Goal: Information Seeking & Learning: Find specific page/section

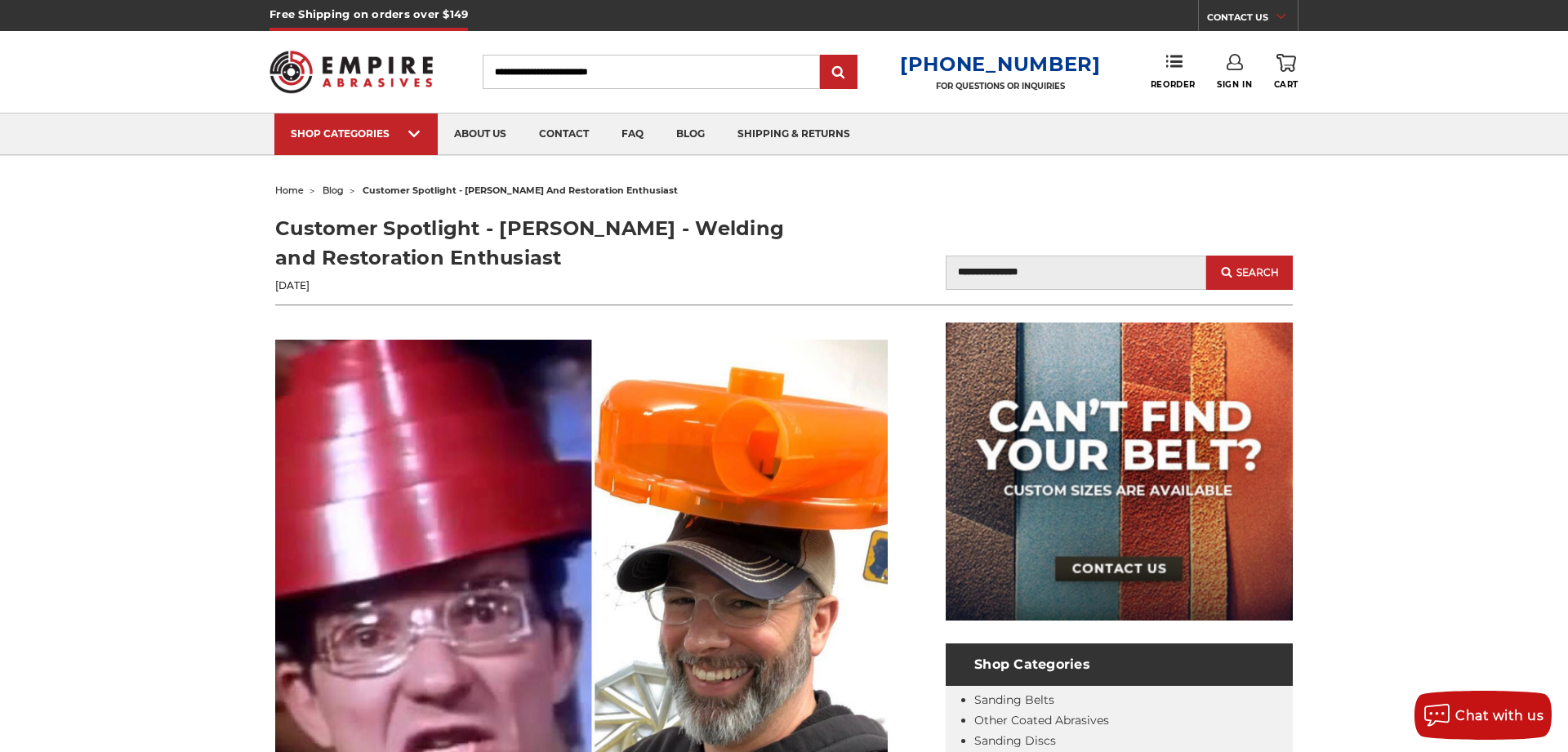
click at [604, 75] on input "Search" at bounding box center [651, 72] width 337 height 34
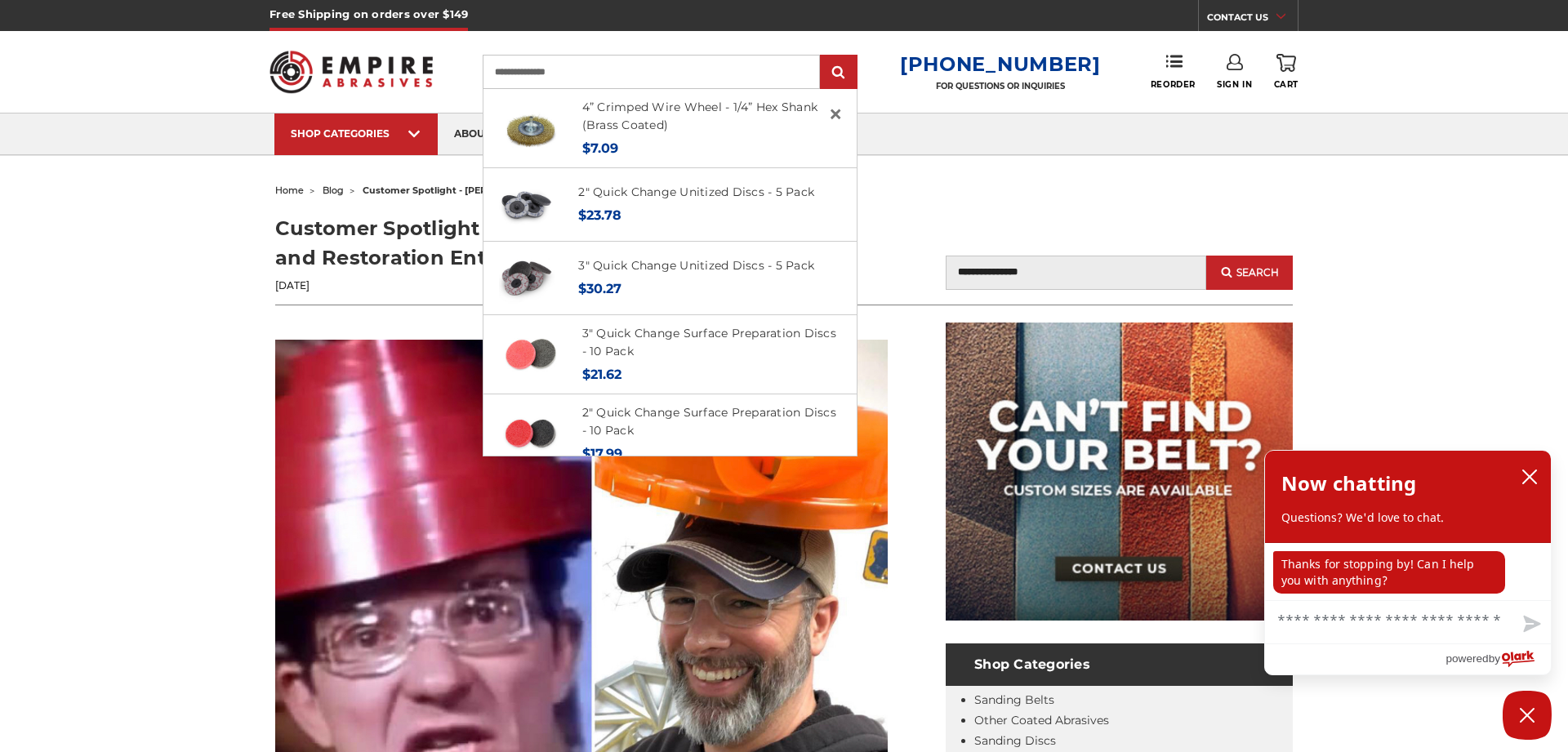
type input "**********"
click at [822, 57] on input "submit" at bounding box center [838, 72] width 32 height 32
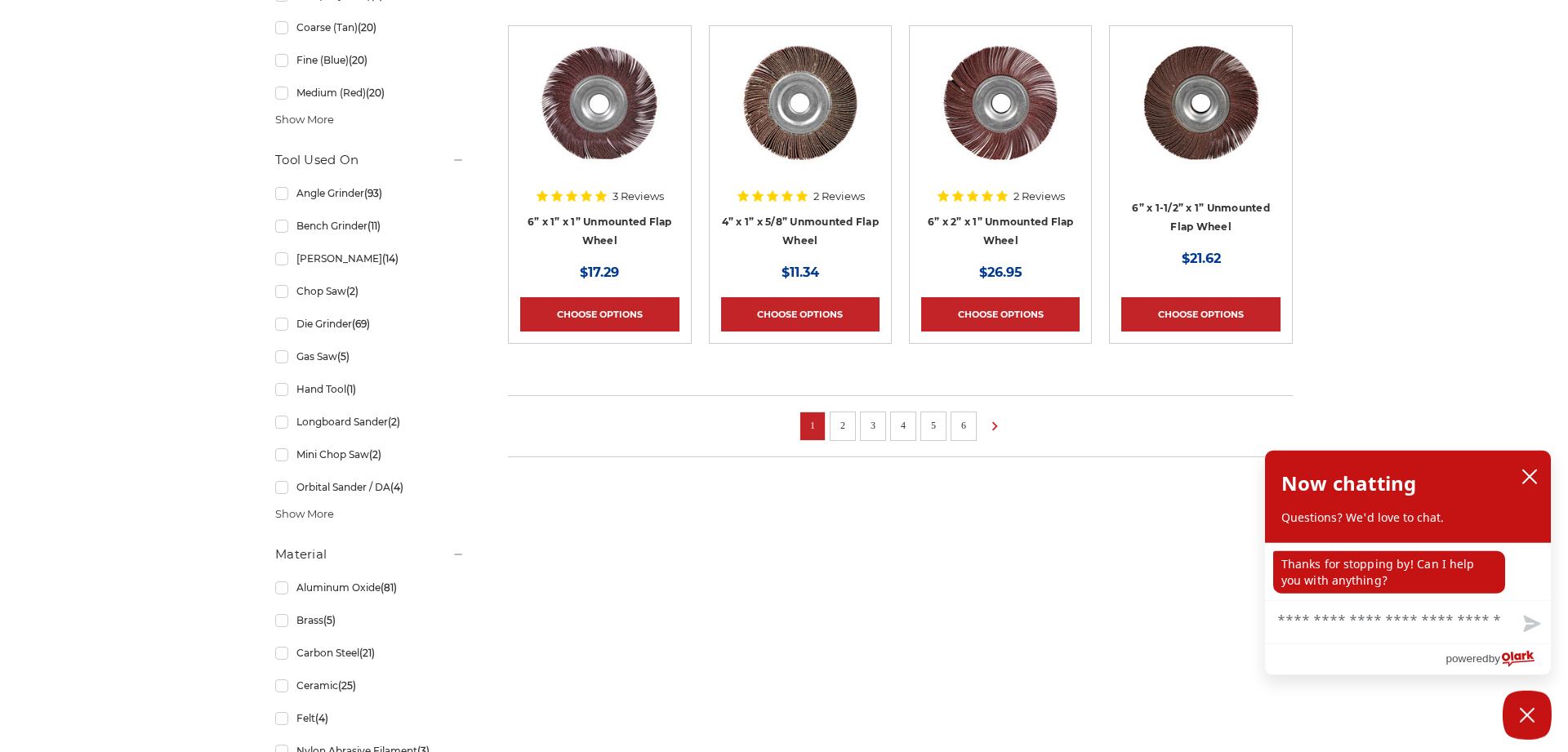
scroll to position [1226, 0]
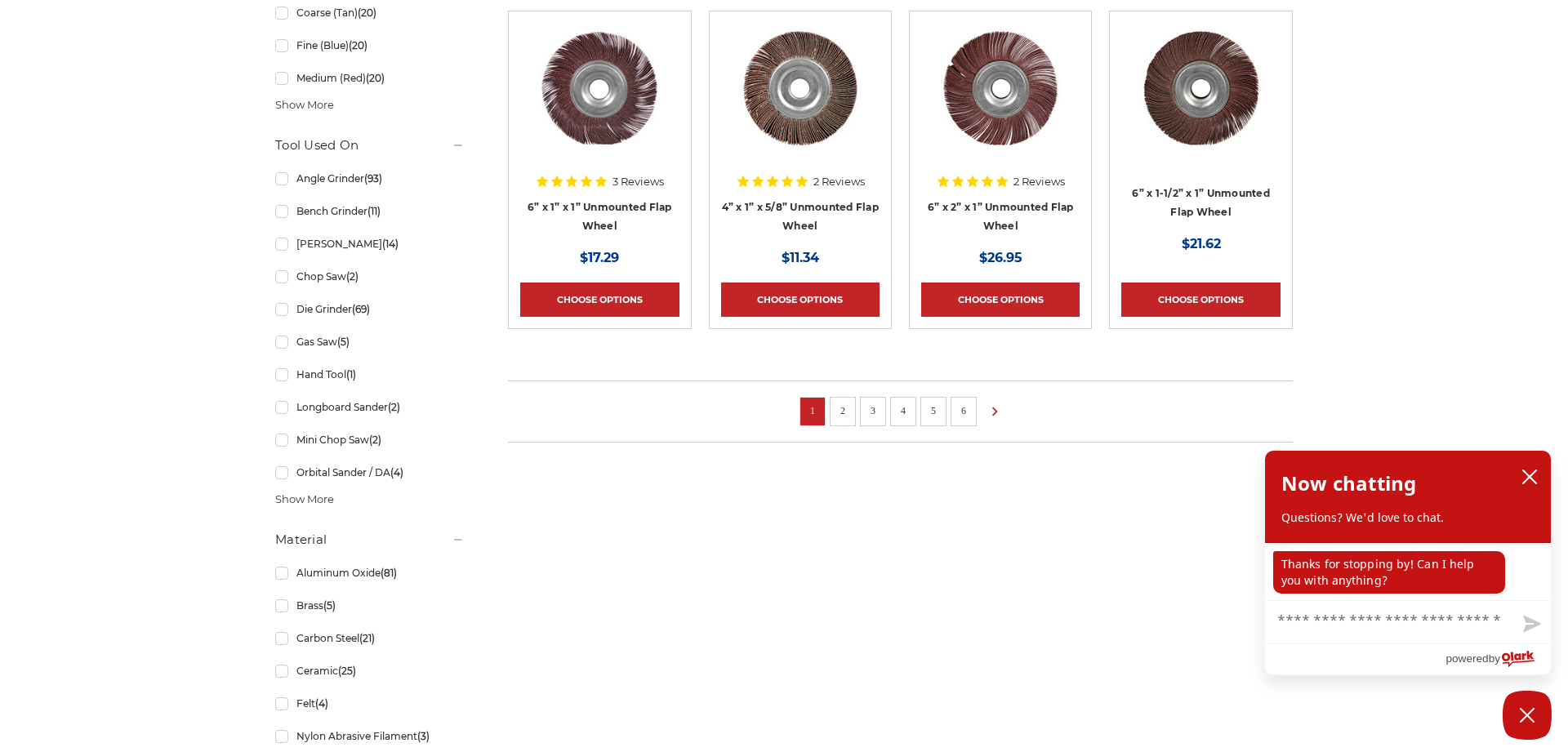
click at [846, 409] on link "2" at bounding box center [842, 411] width 17 height 18
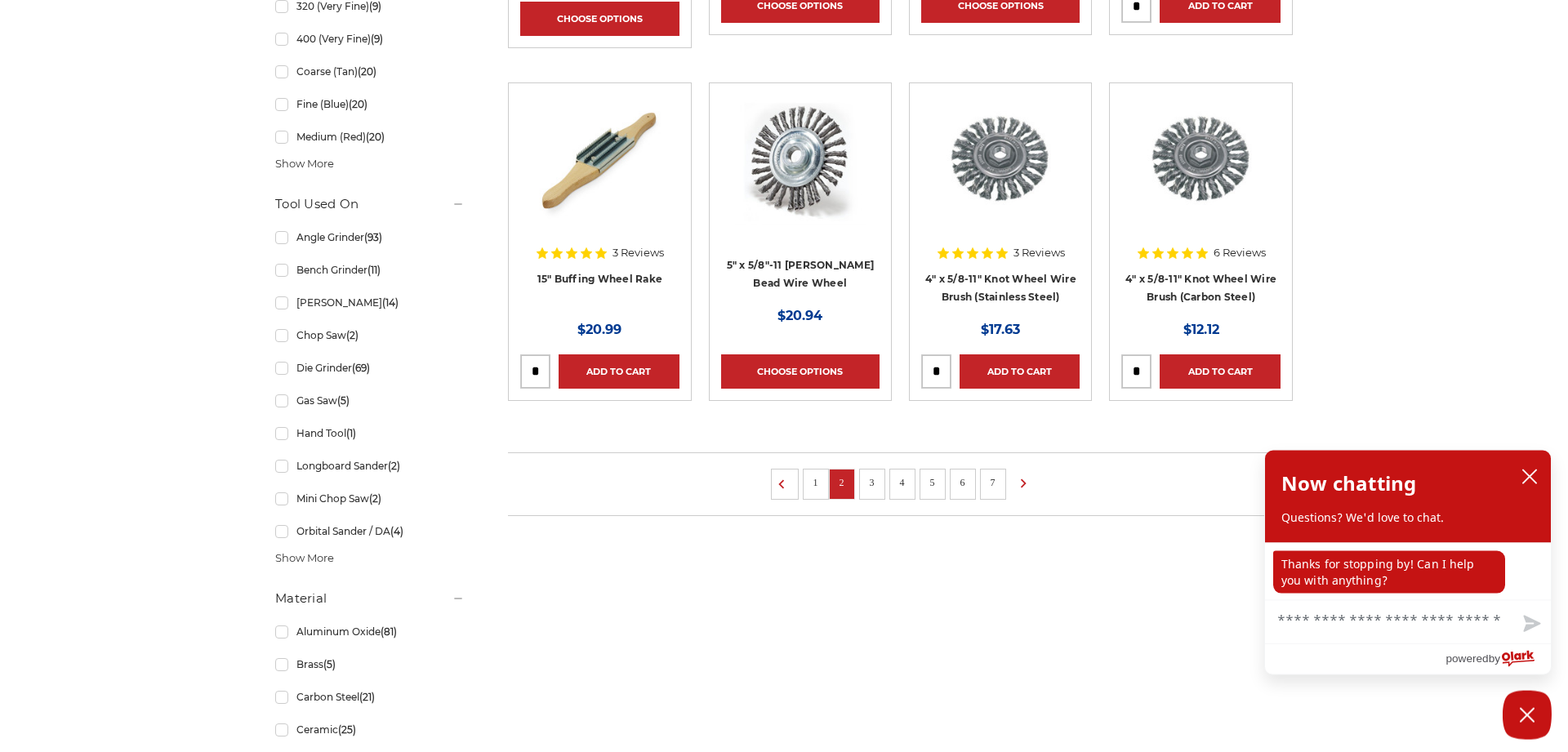
scroll to position [1166, 0]
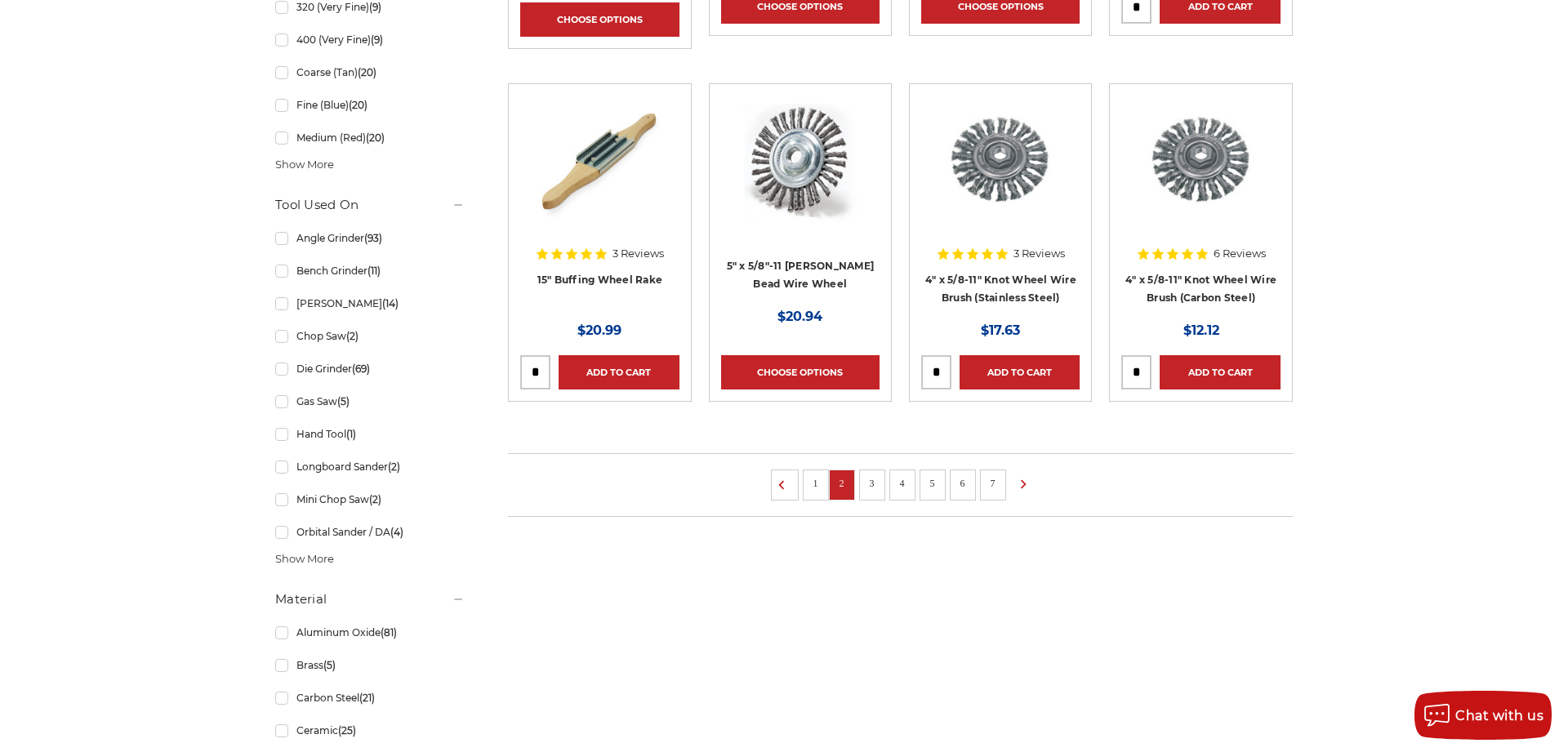
click at [871, 477] on link "3" at bounding box center [872, 483] width 17 height 18
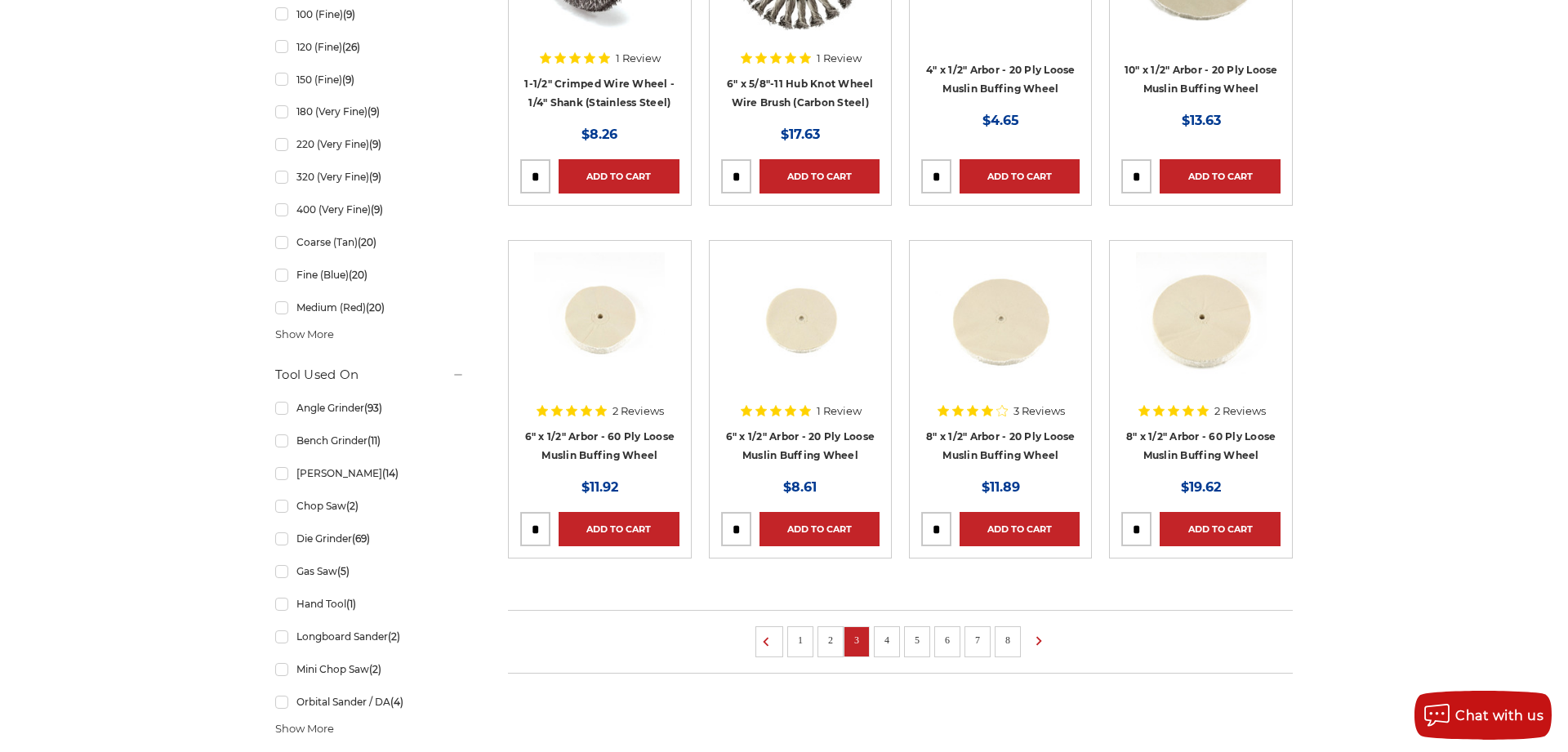
scroll to position [1250, 0]
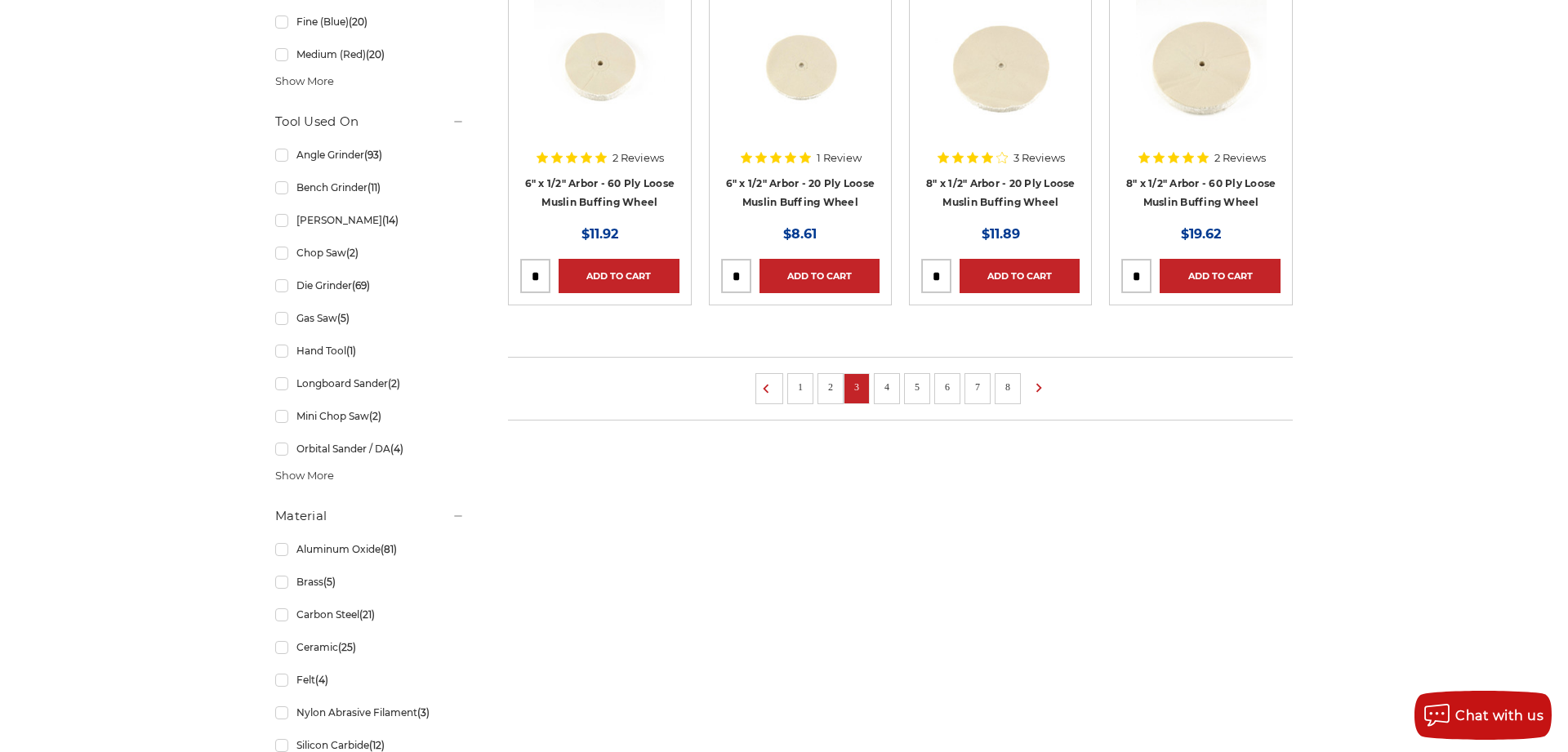
click at [883, 386] on link "4" at bounding box center [886, 387] width 17 height 18
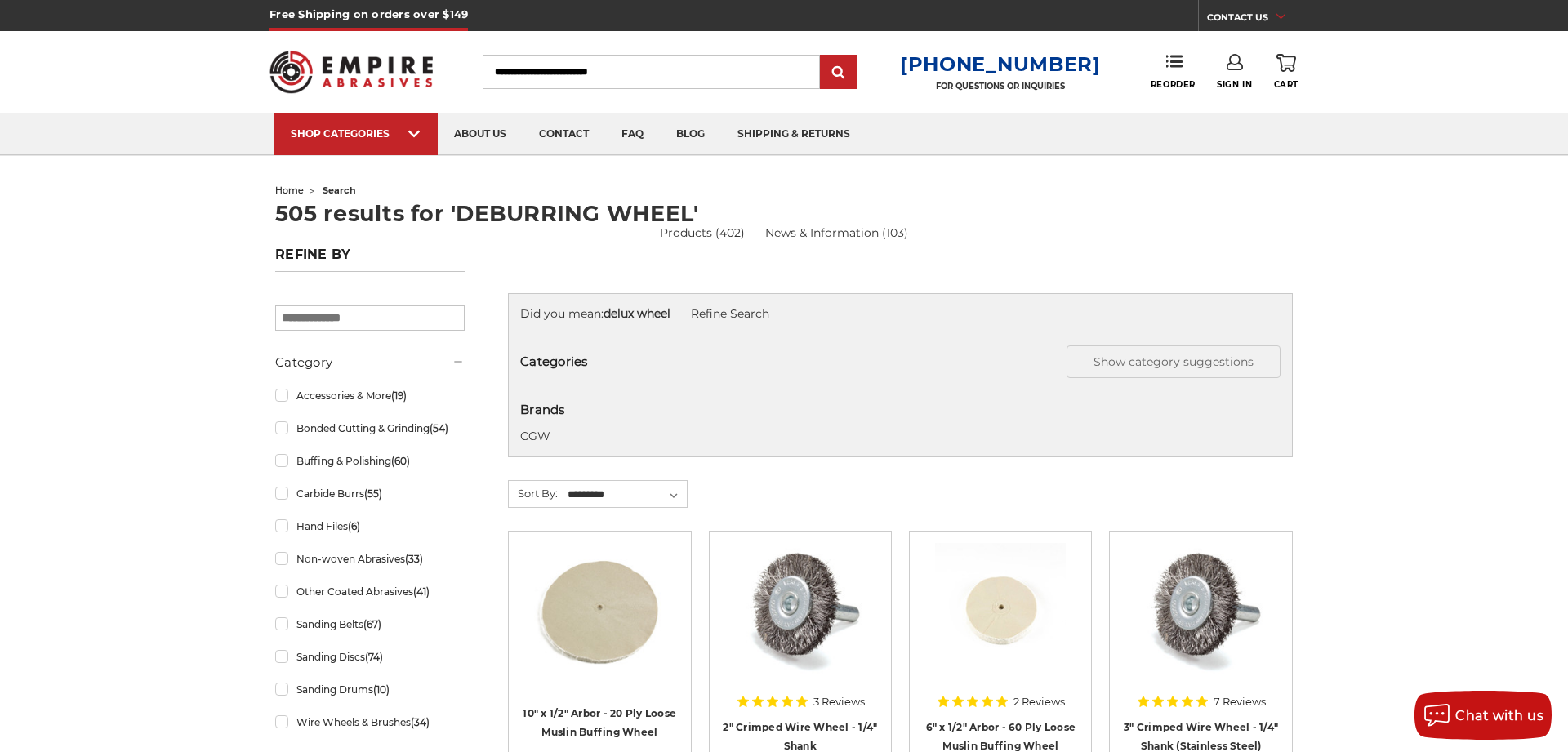
click at [621, 72] on input "Search" at bounding box center [651, 72] width 337 height 34
click at [822, 57] on input "submit" at bounding box center [838, 72] width 32 height 32
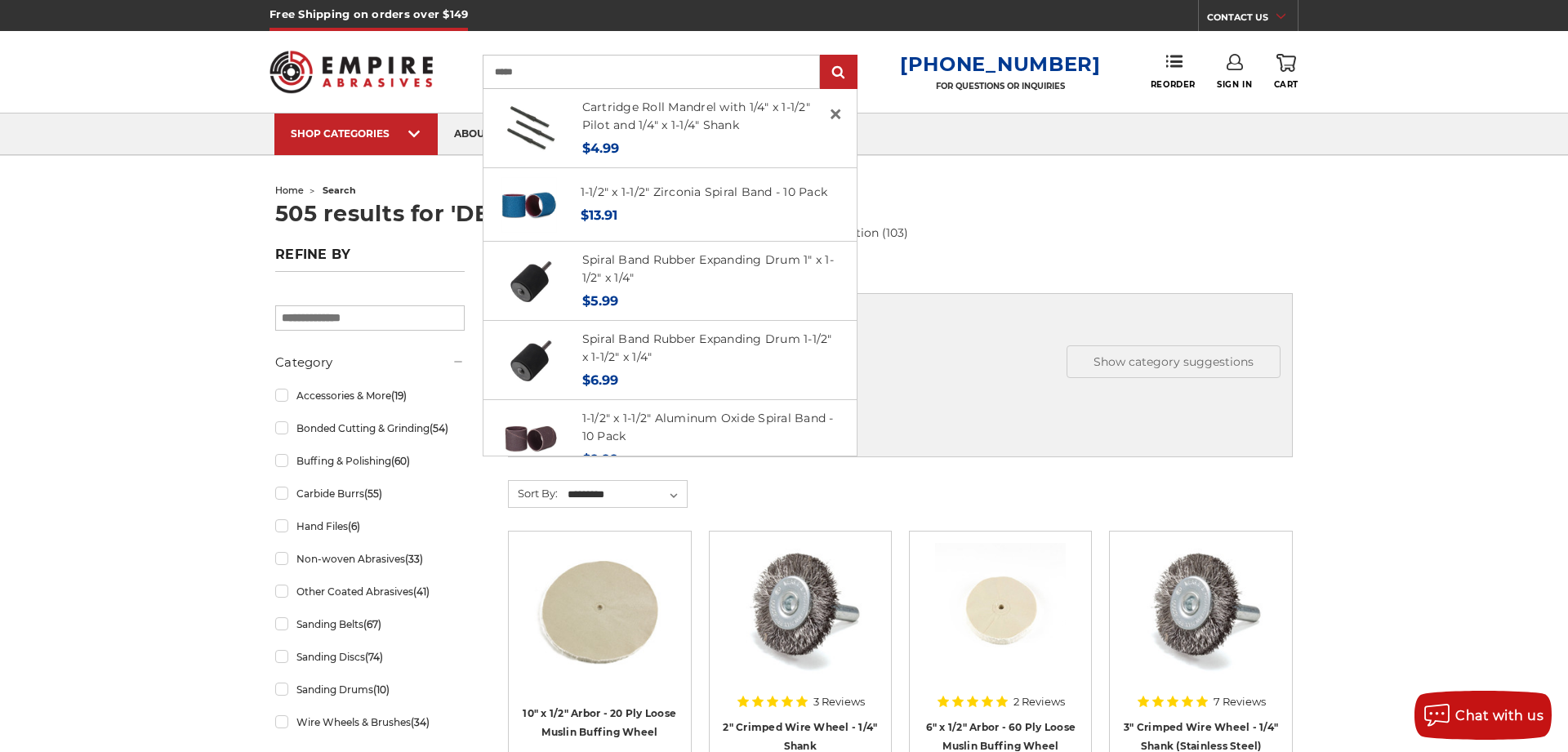
type input "******"
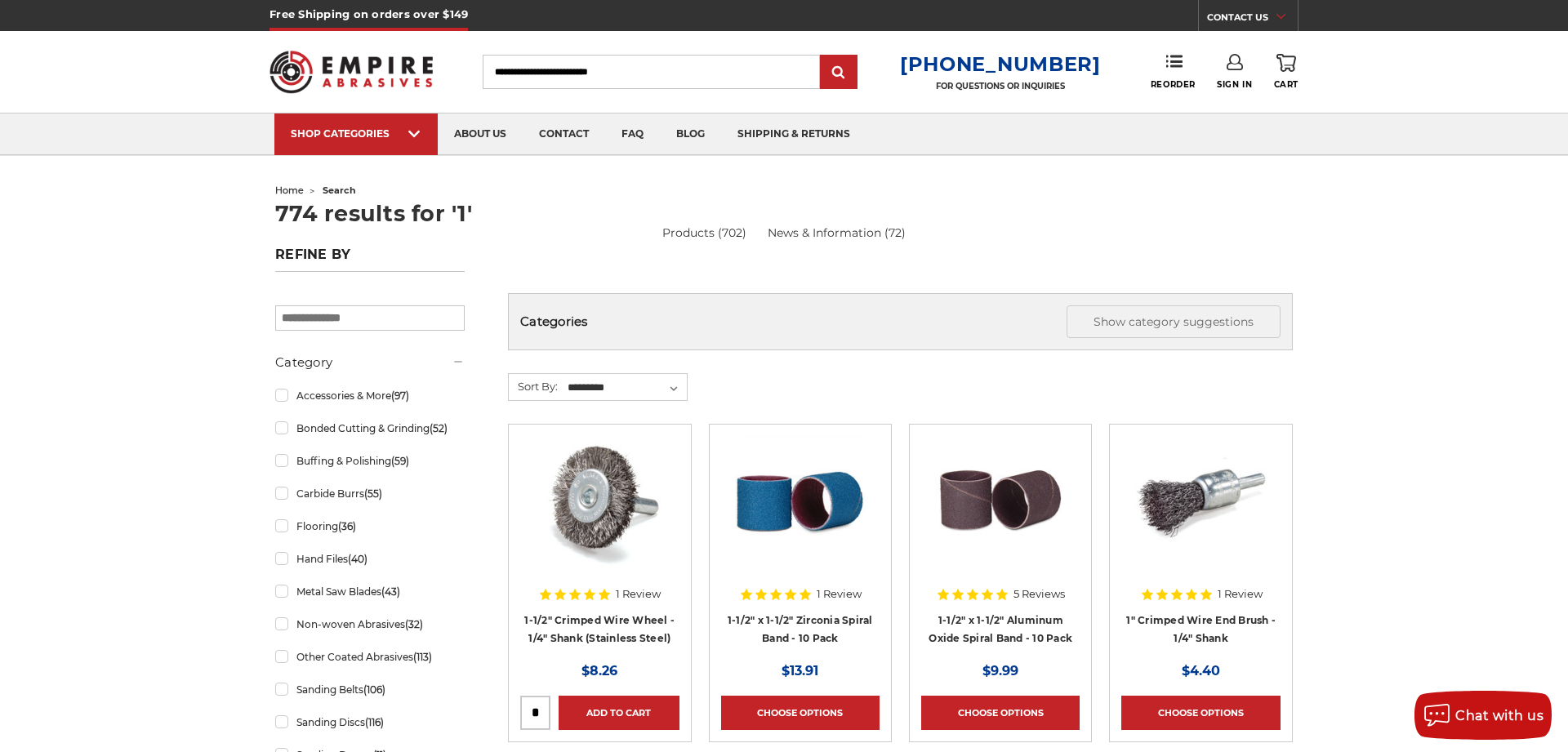
click at [590, 71] on input "Search" at bounding box center [651, 72] width 337 height 34
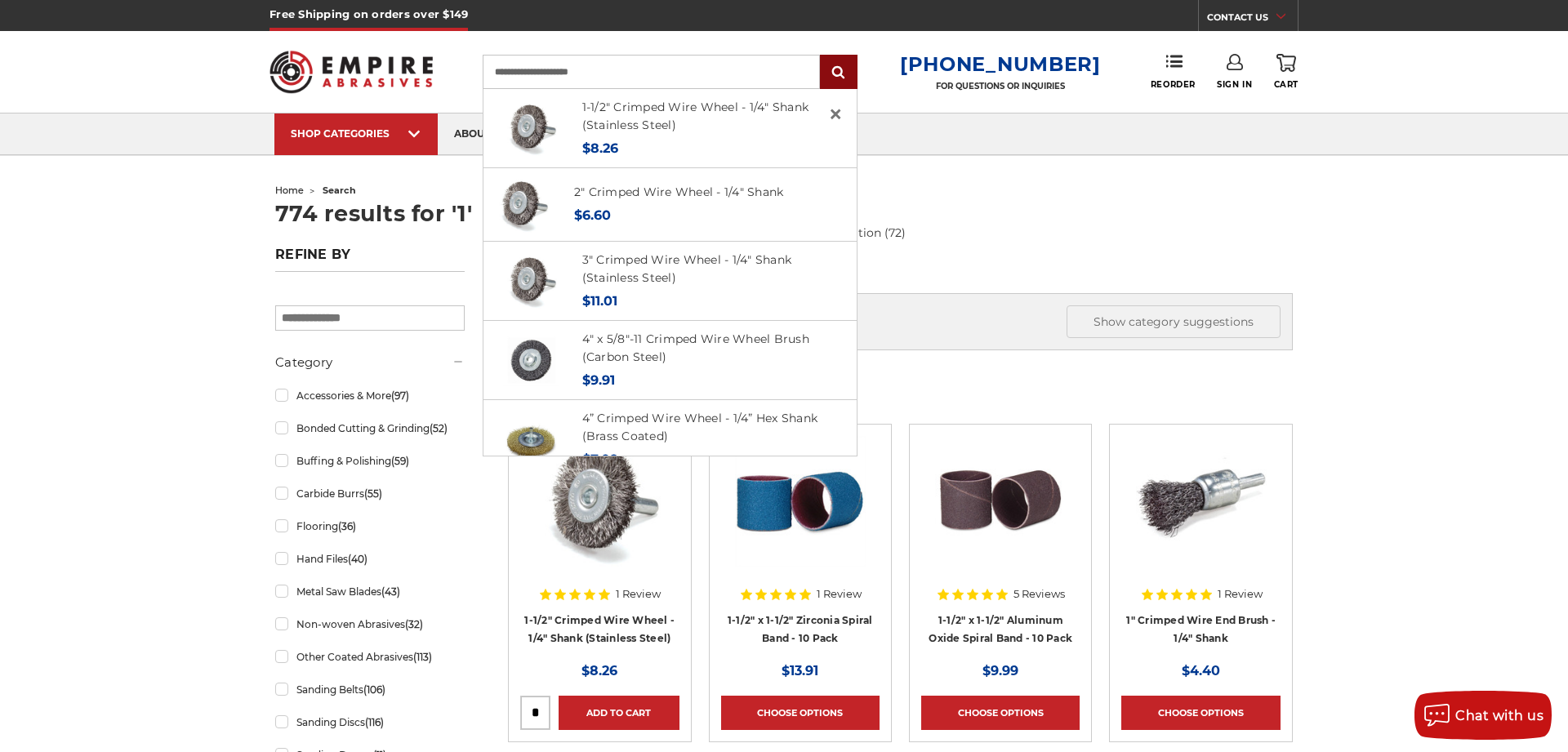
type input "**********"
click at [855, 65] on input "submit" at bounding box center [838, 72] width 32 height 32
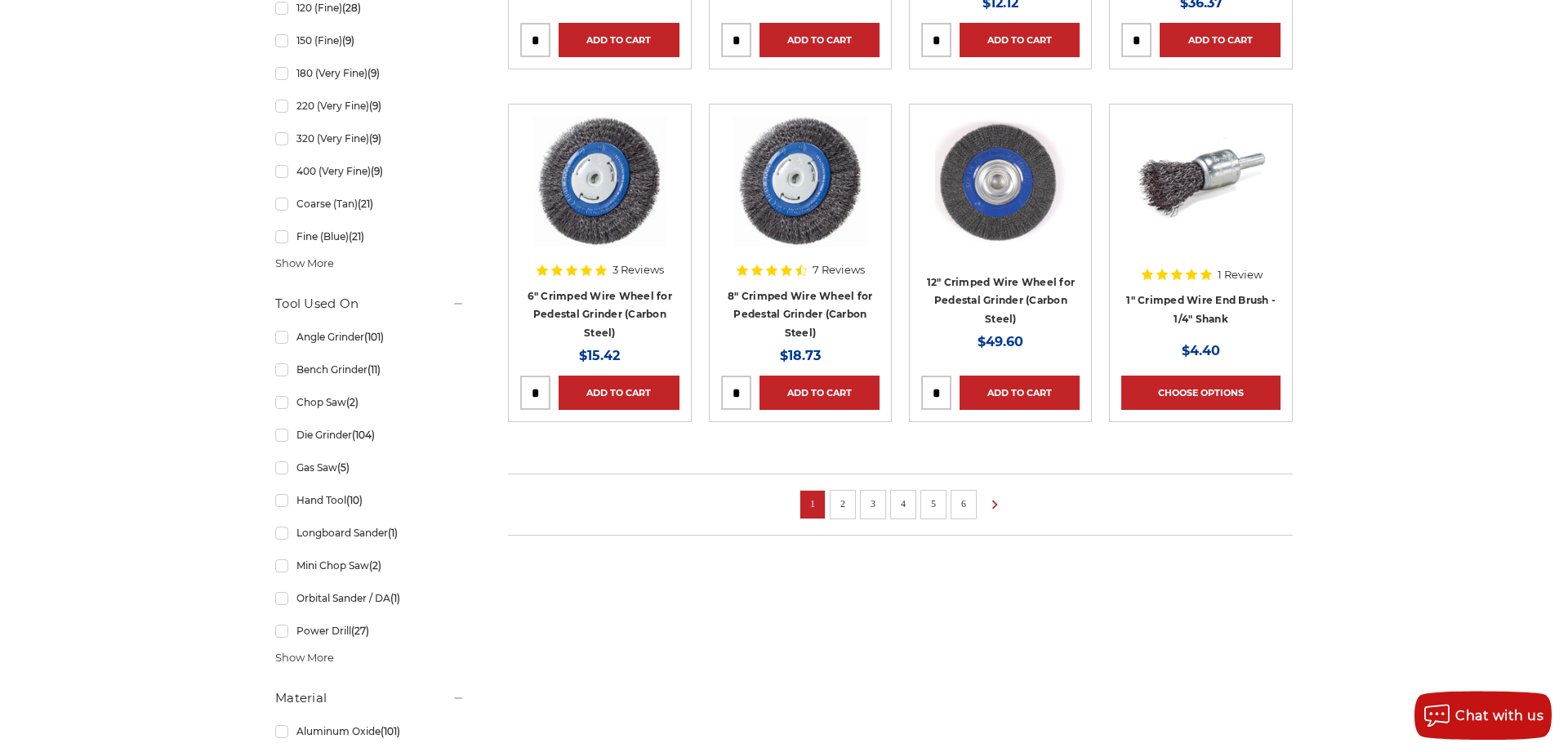
scroll to position [1136, 0]
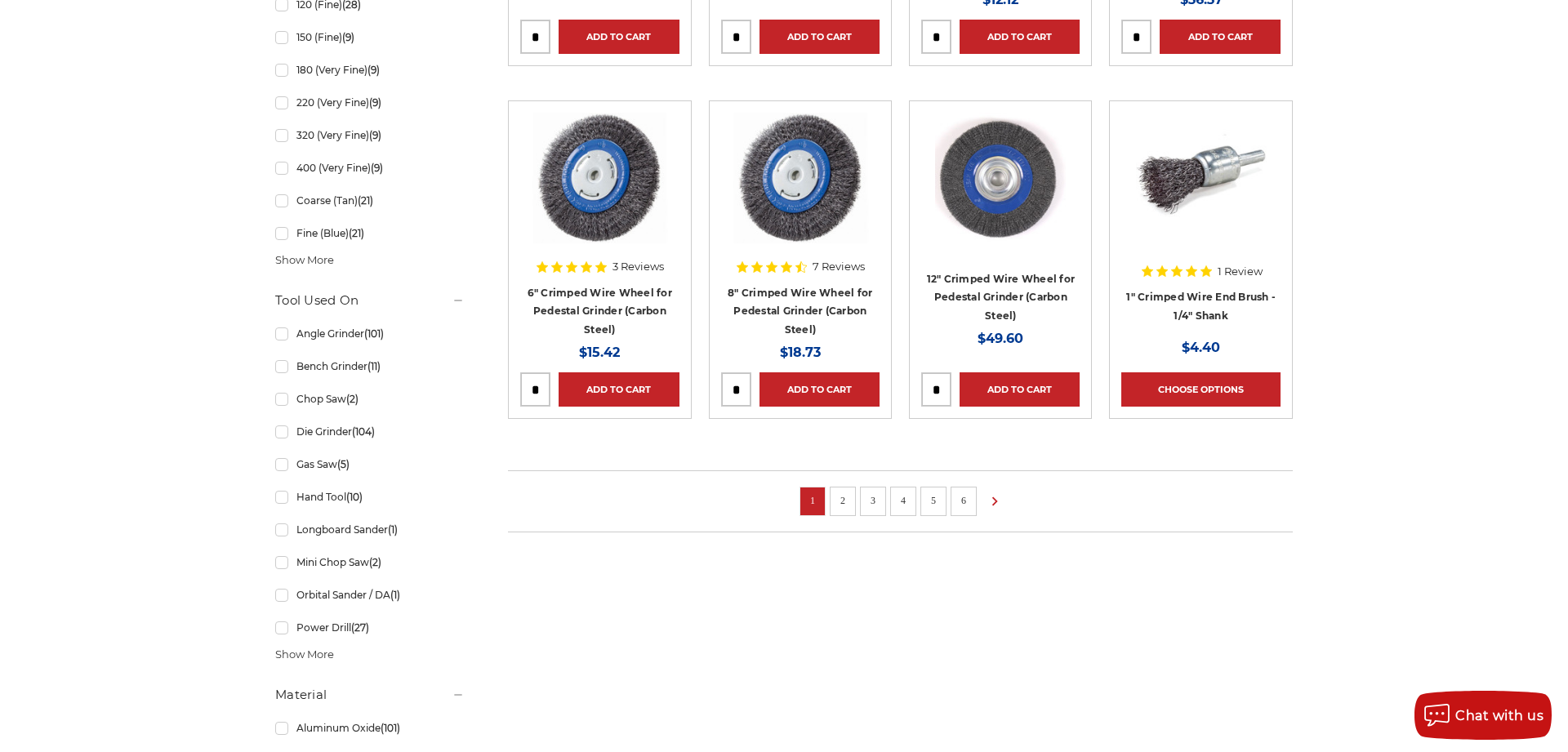
click at [841, 500] on link "2" at bounding box center [842, 501] width 17 height 18
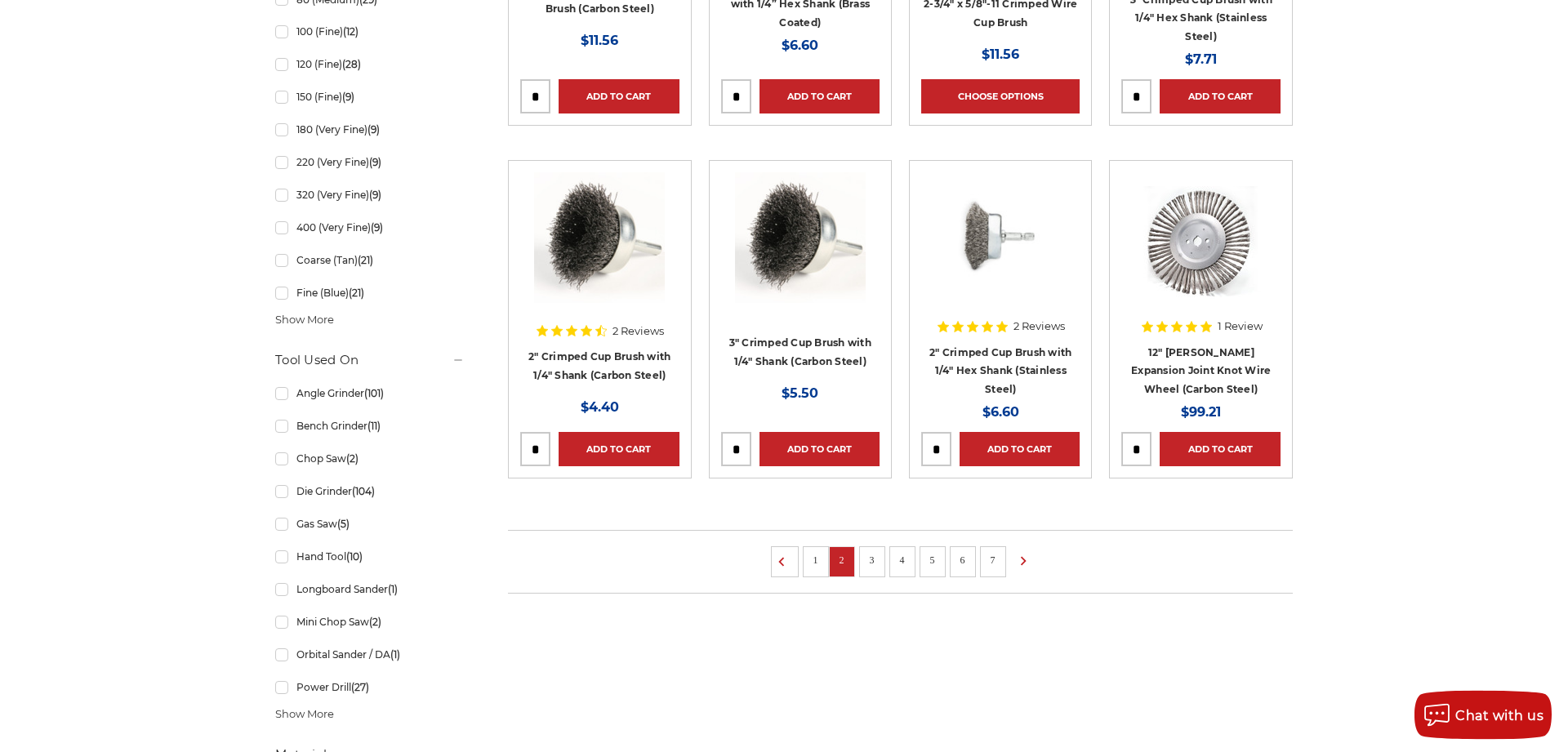
scroll to position [1084, 0]
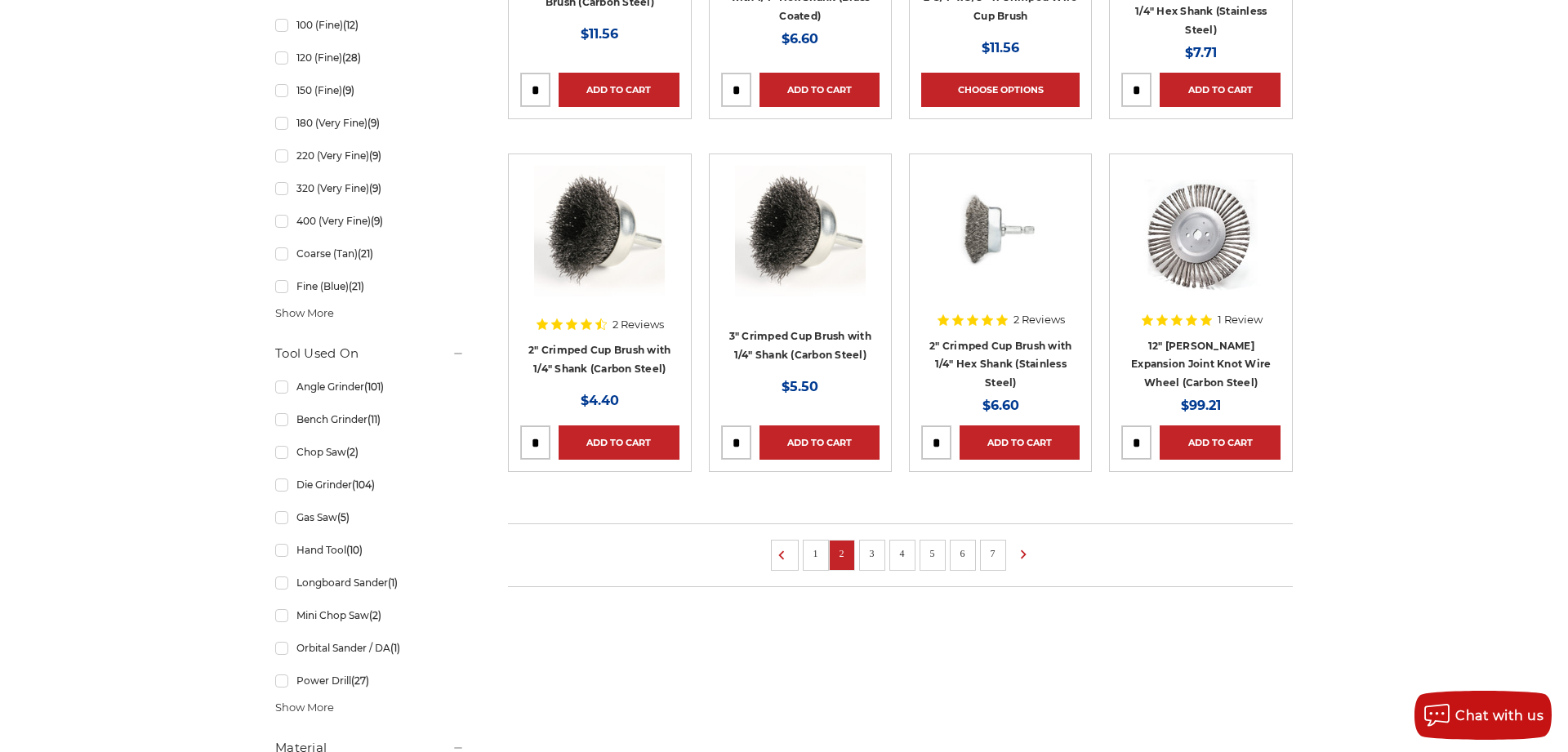
click at [869, 545] on link "3" at bounding box center [872, 554] width 17 height 18
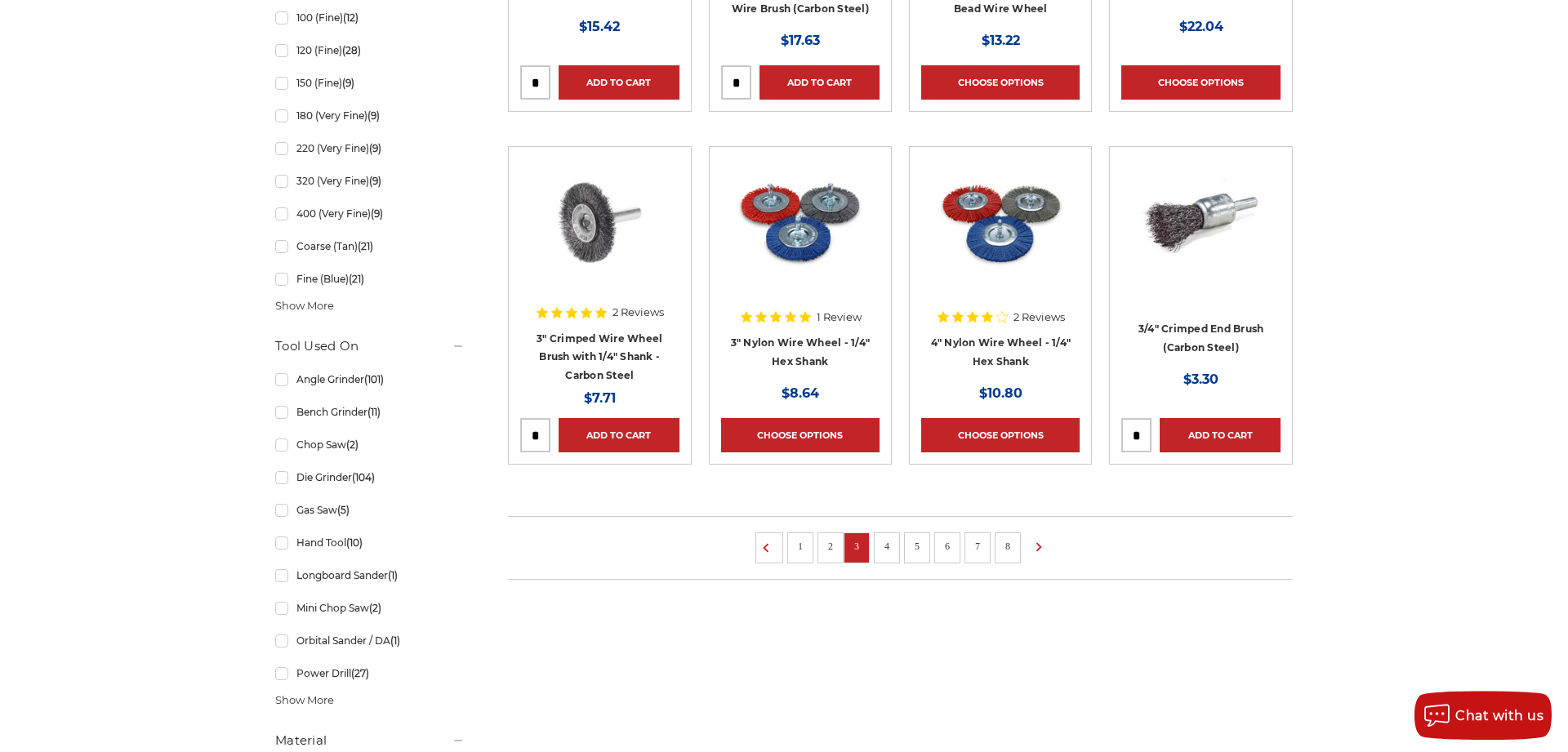
scroll to position [1166, 0]
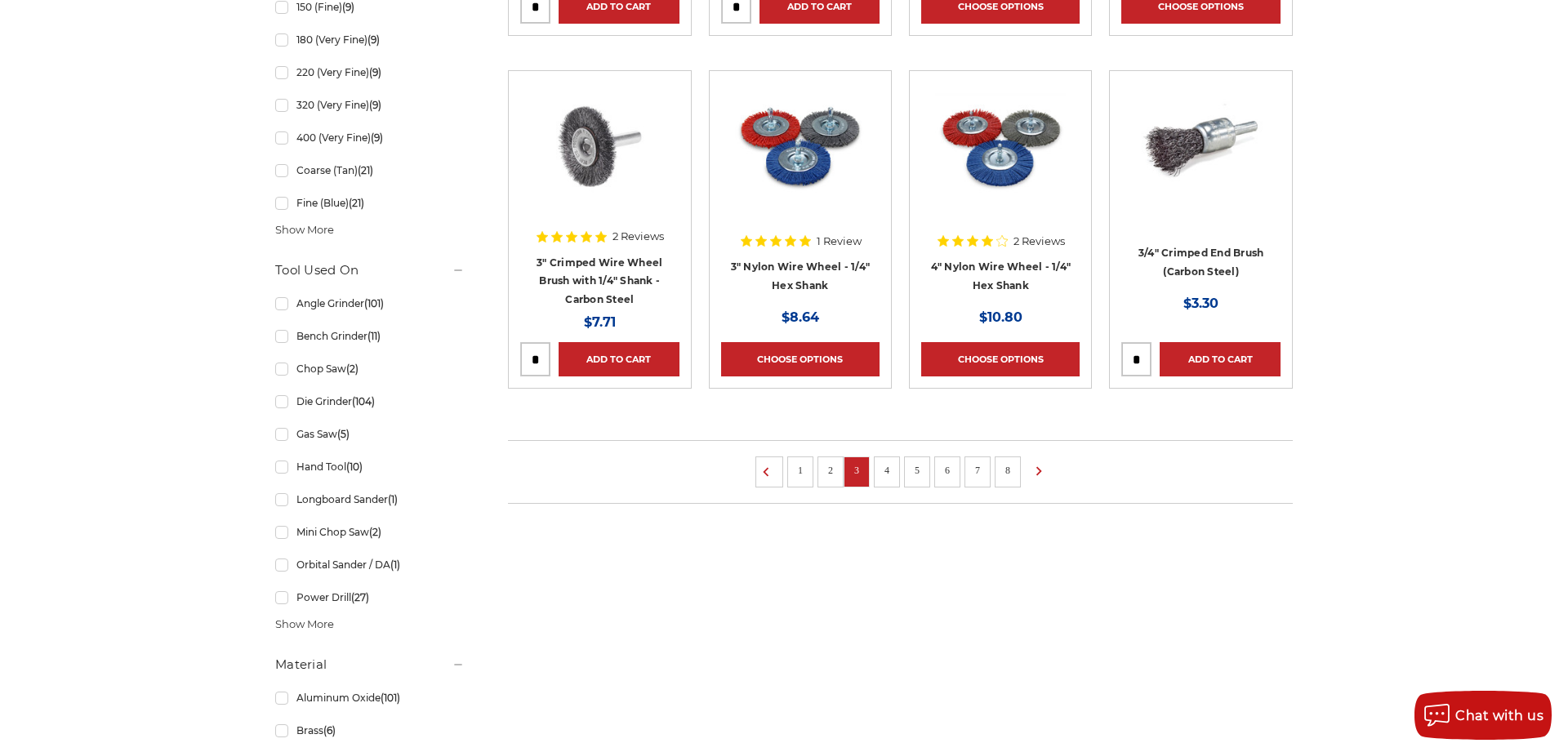
click at [889, 471] on link "4" at bounding box center [886, 470] width 17 height 18
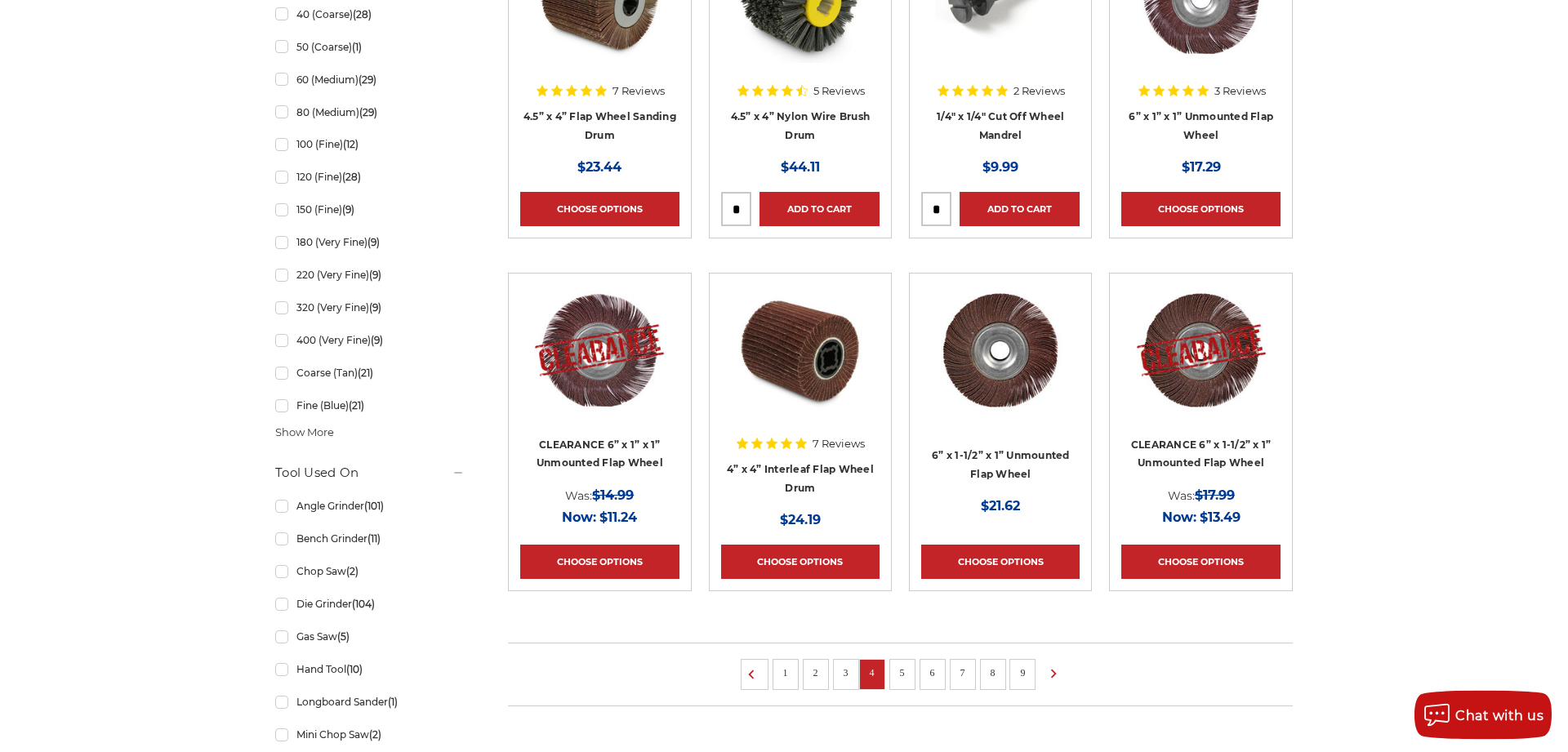
scroll to position [1166, 0]
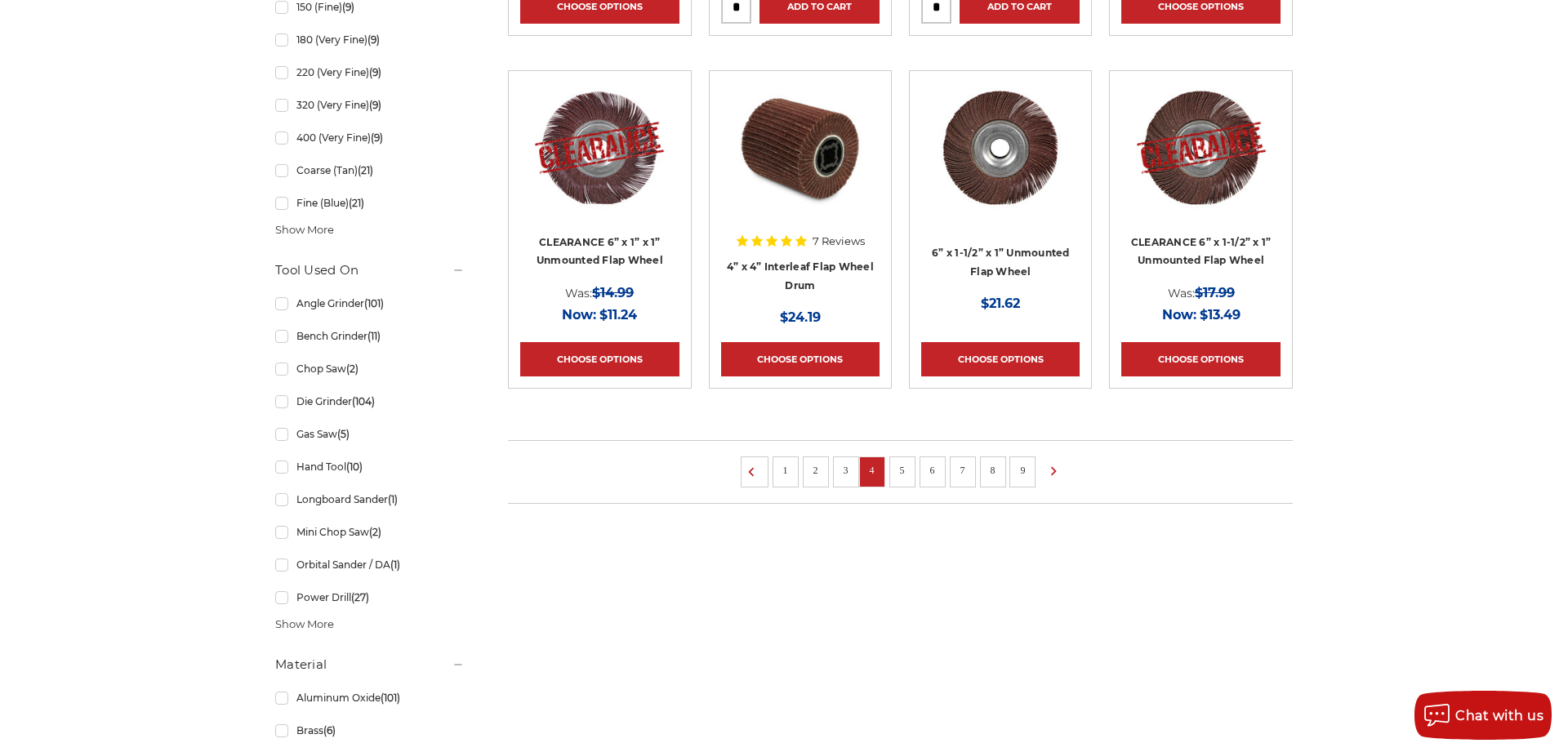
click at [903, 468] on link "5" at bounding box center [902, 470] width 17 height 18
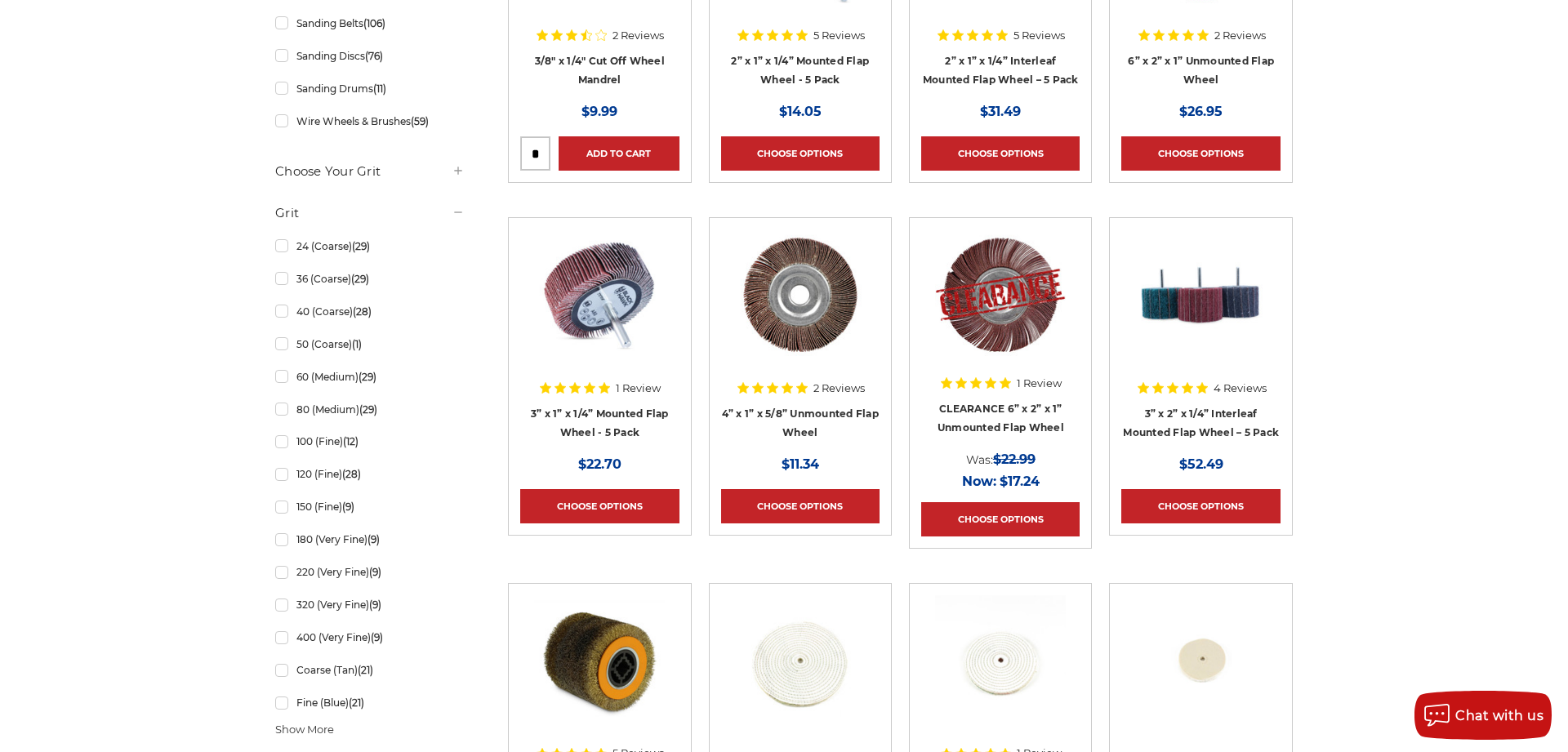
scroll to position [1000, 0]
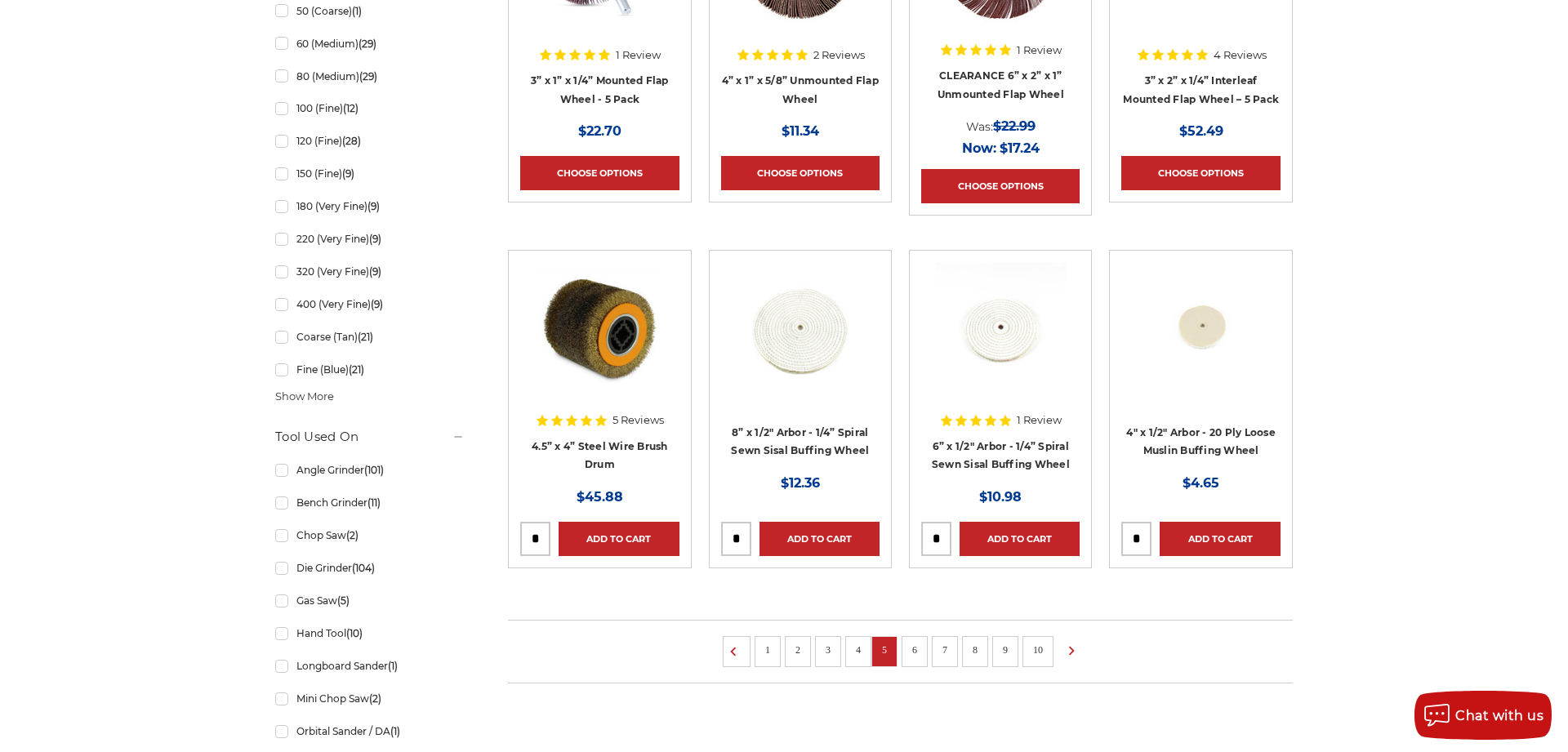
click at [916, 643] on link "6" at bounding box center [914, 650] width 17 height 18
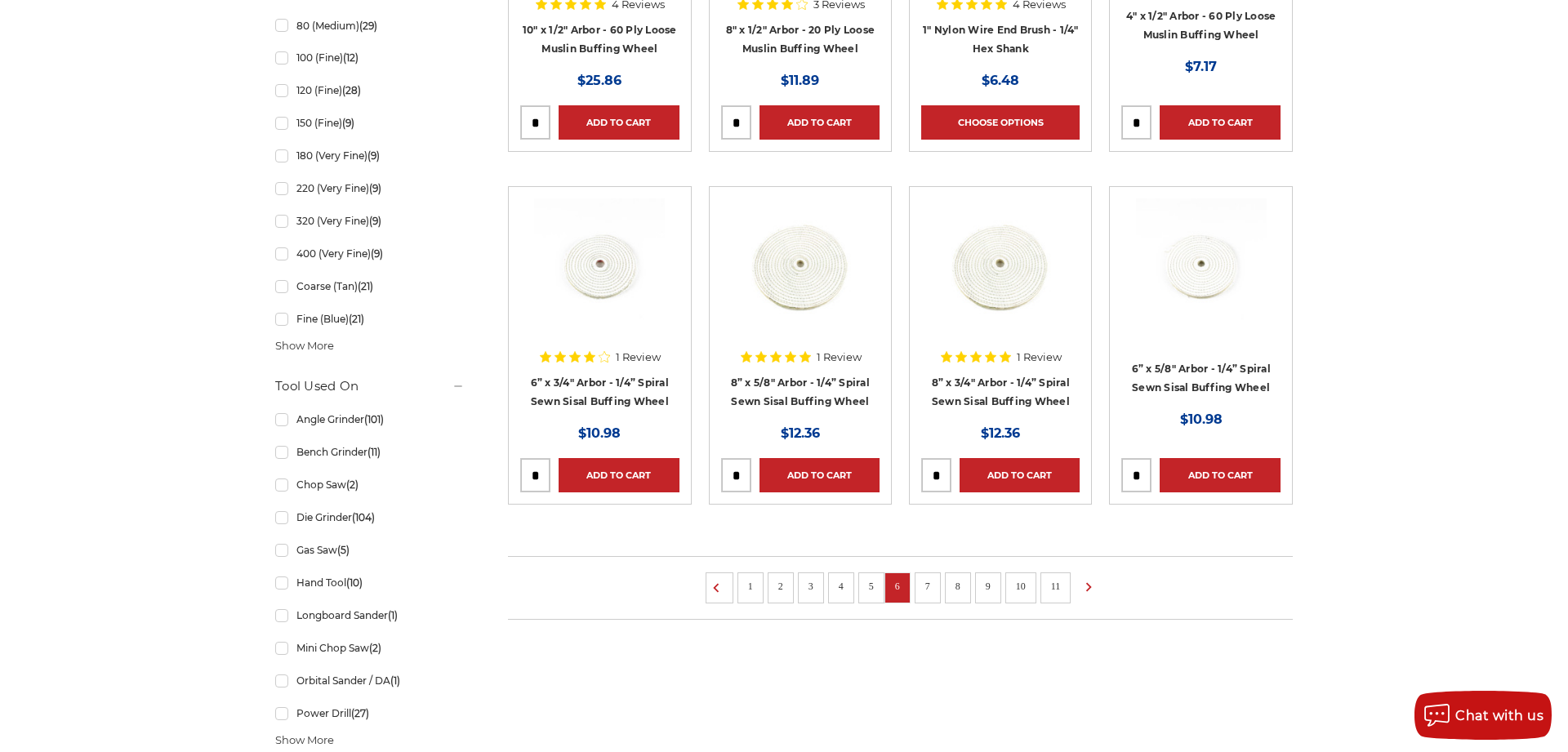
scroll to position [1084, 0]
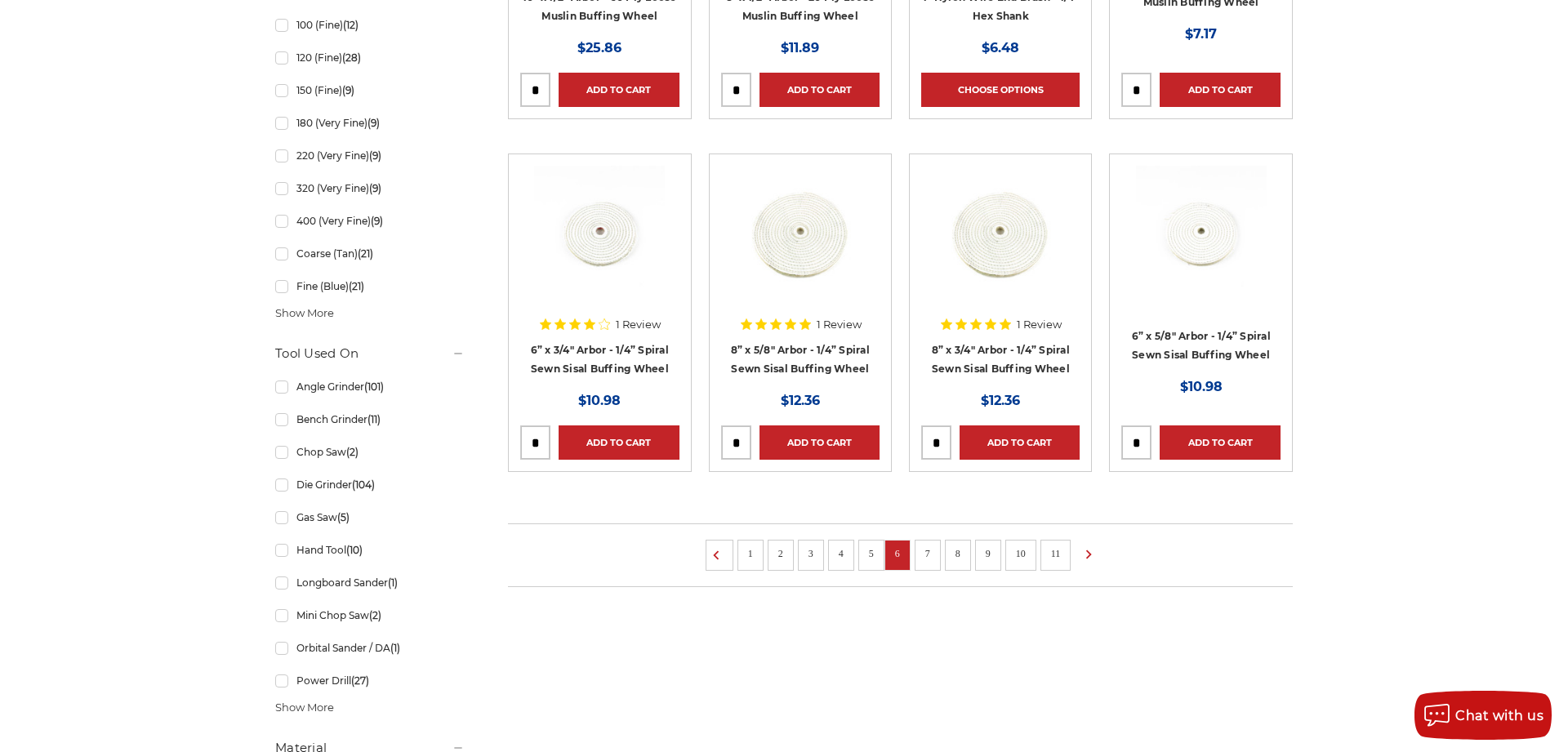
click at [931, 548] on link "7" at bounding box center [927, 554] width 17 height 18
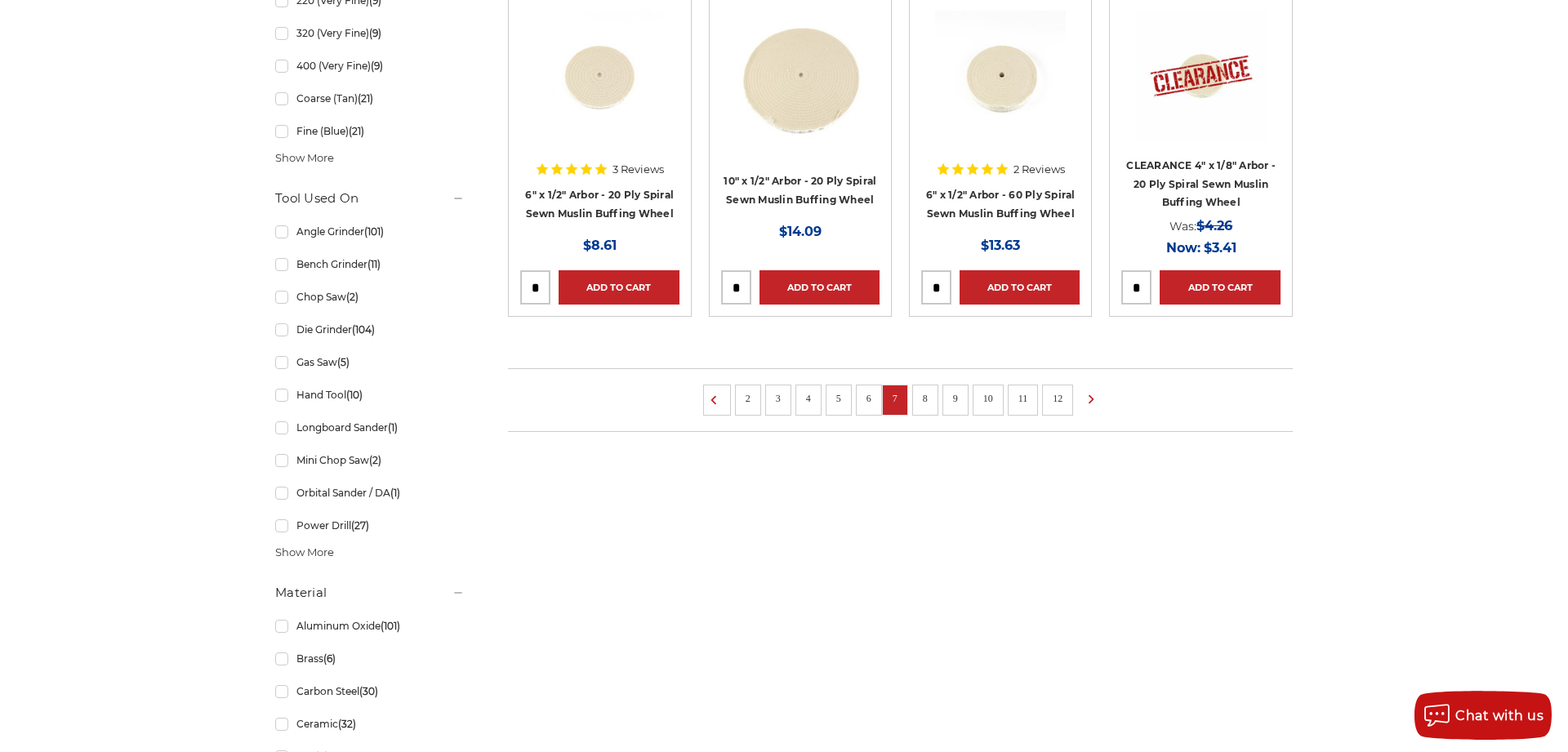
scroll to position [1250, 0]
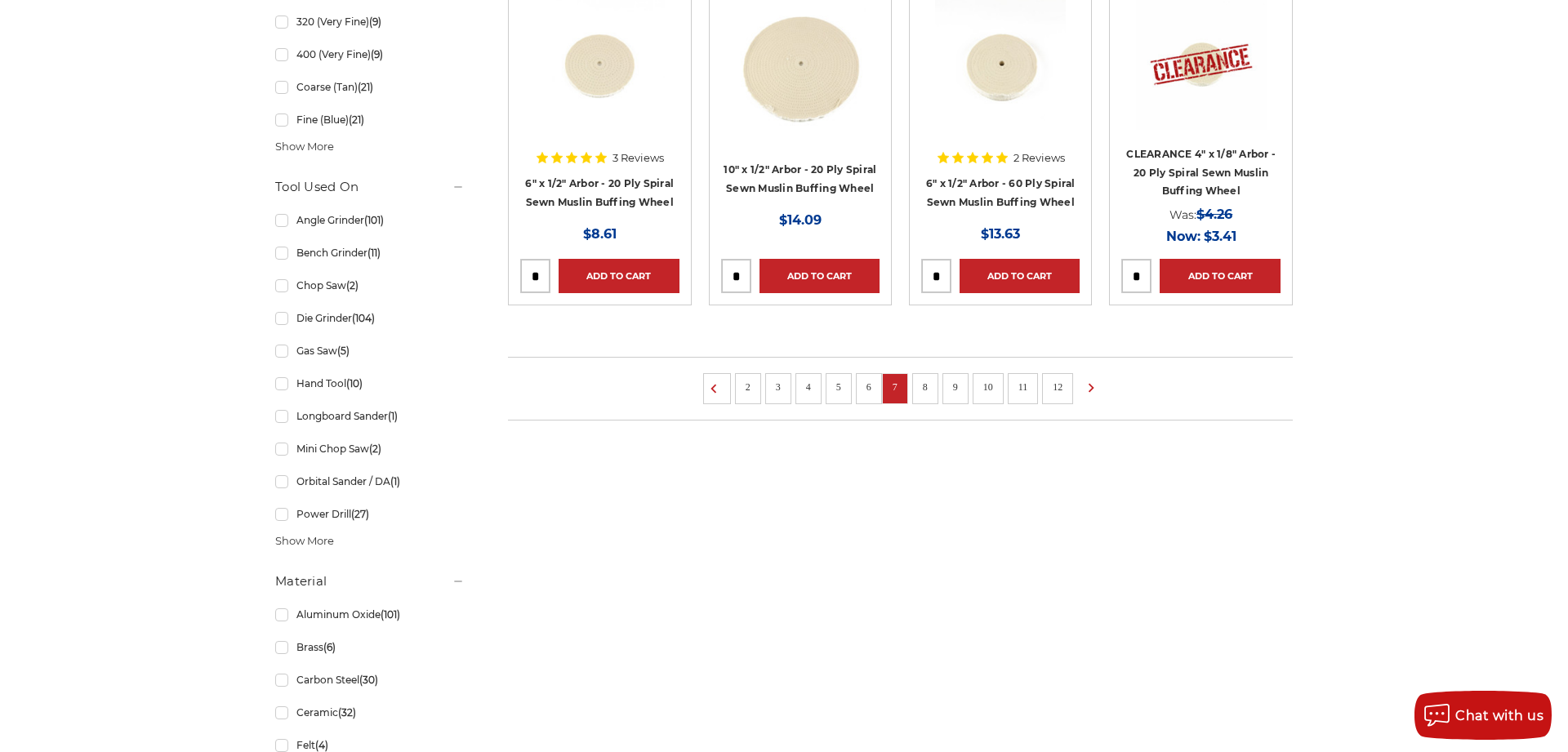
click at [926, 390] on link "8" at bounding box center [924, 387] width 17 height 18
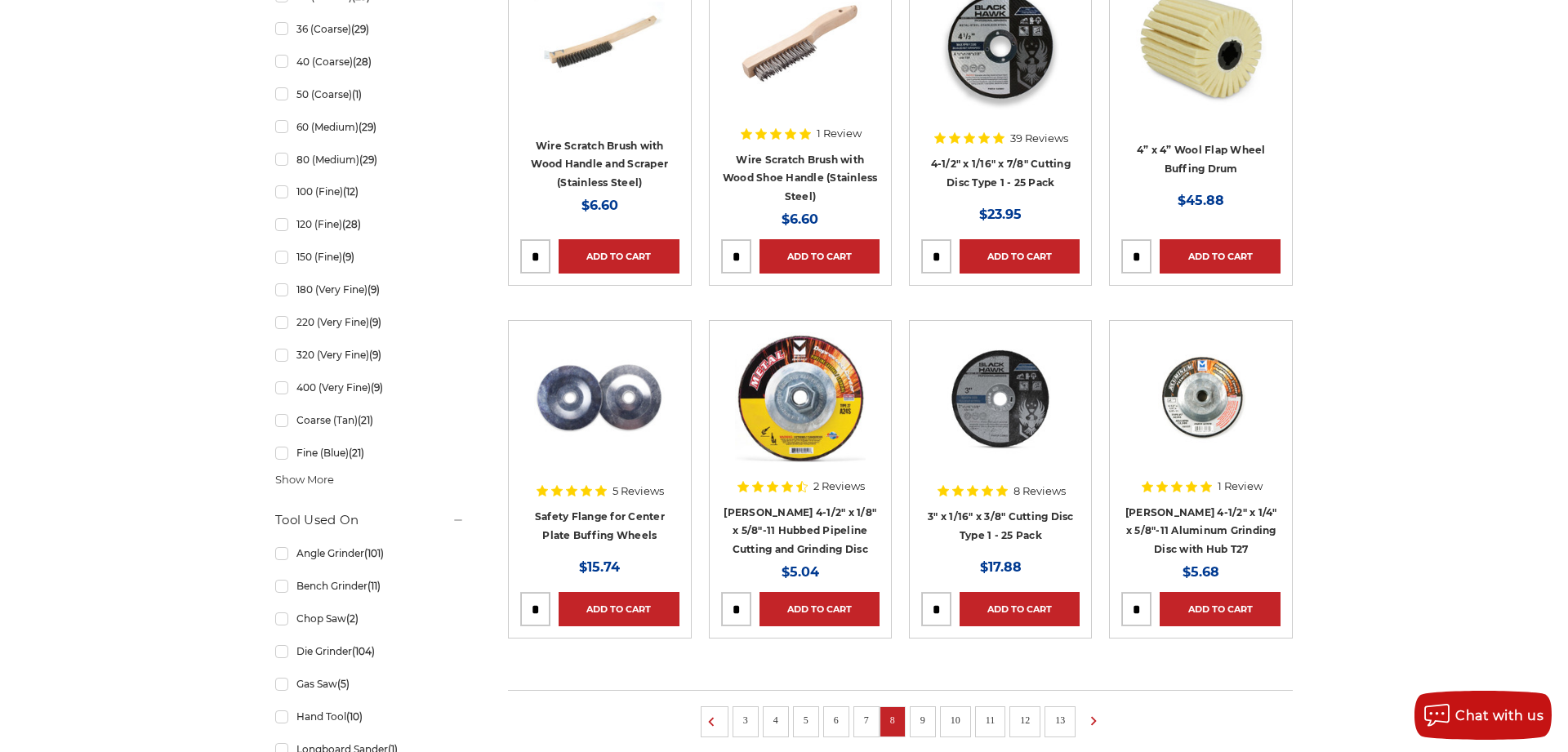
scroll to position [1333, 0]
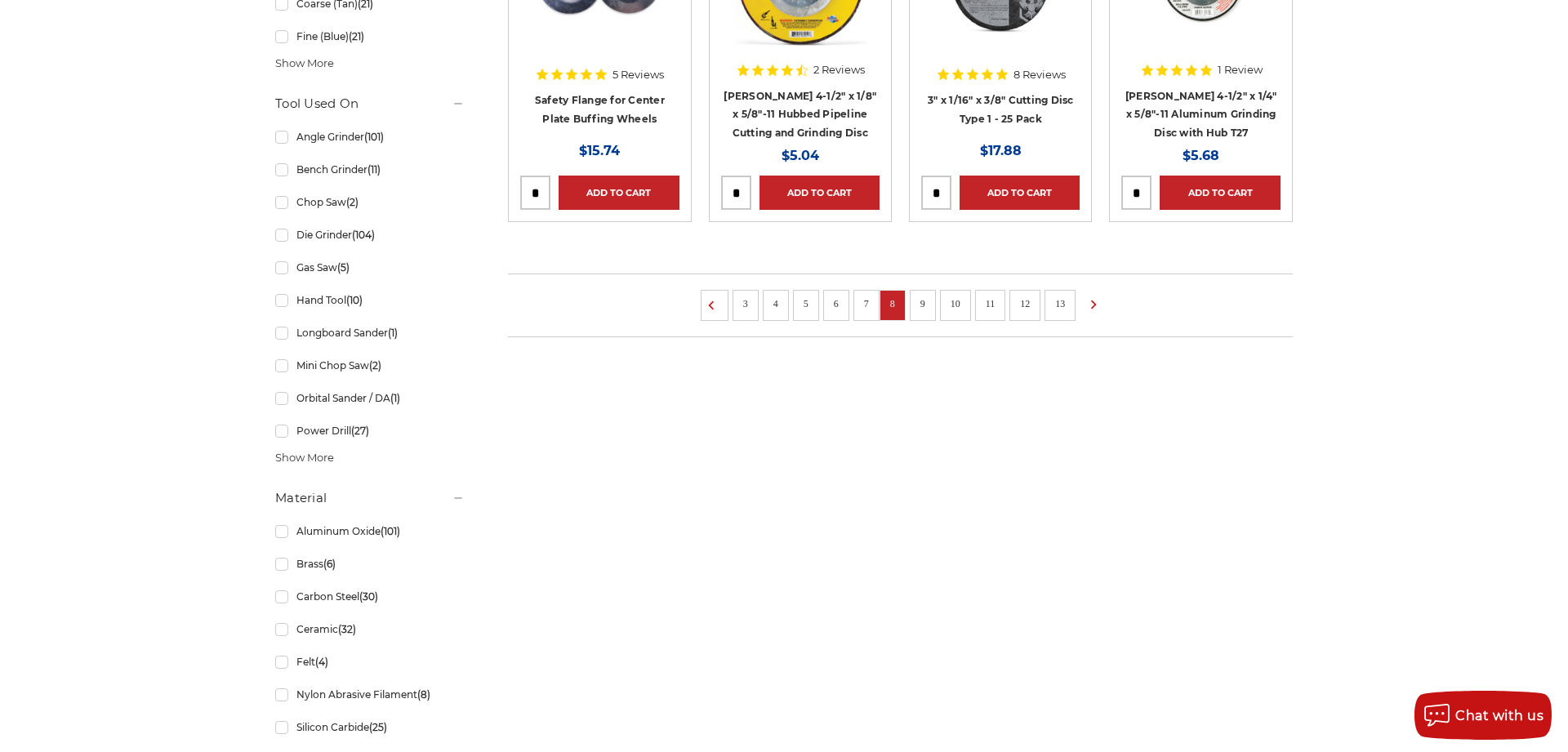
click at [921, 300] on link "9" at bounding box center [923, 304] width 17 height 18
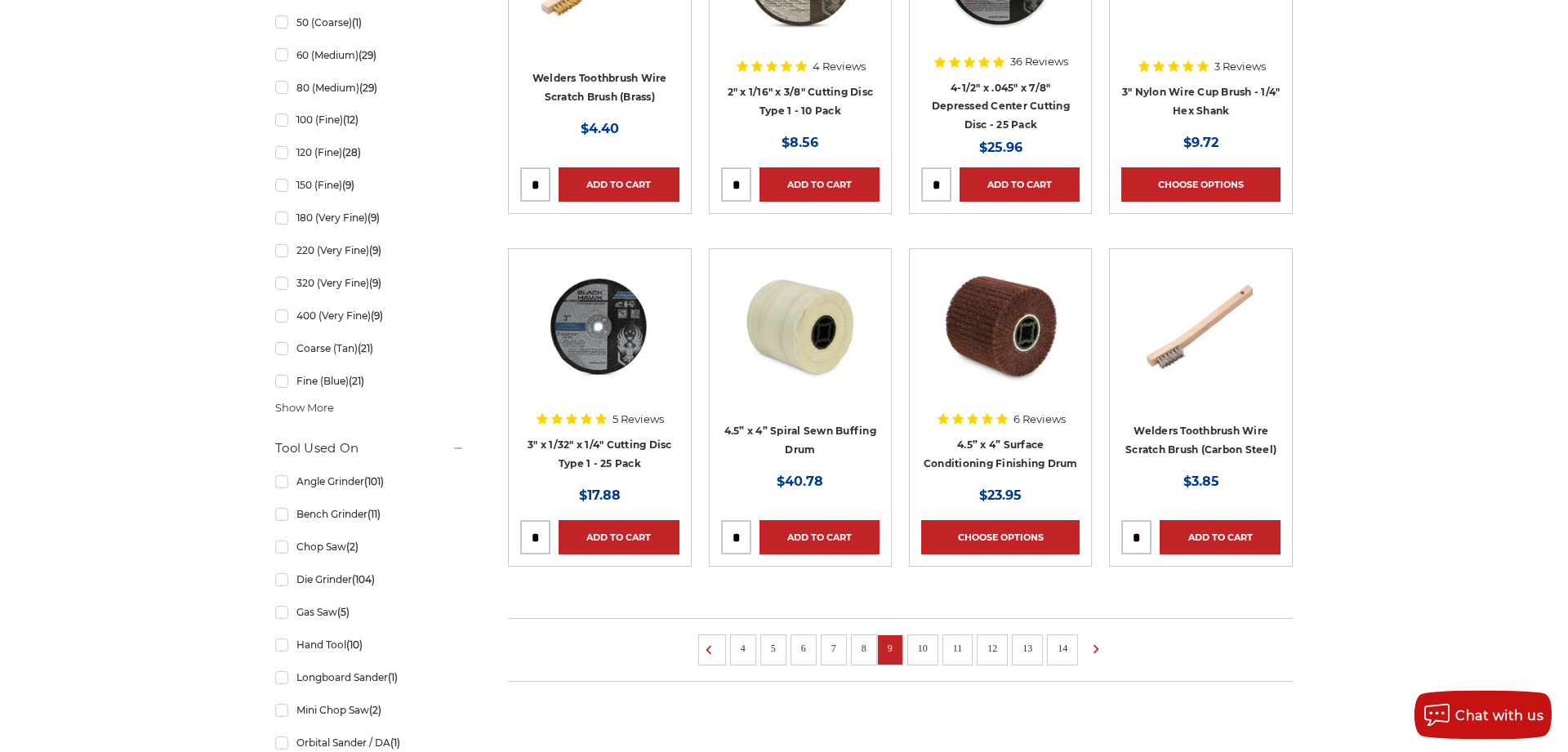
scroll to position [1250, 0]
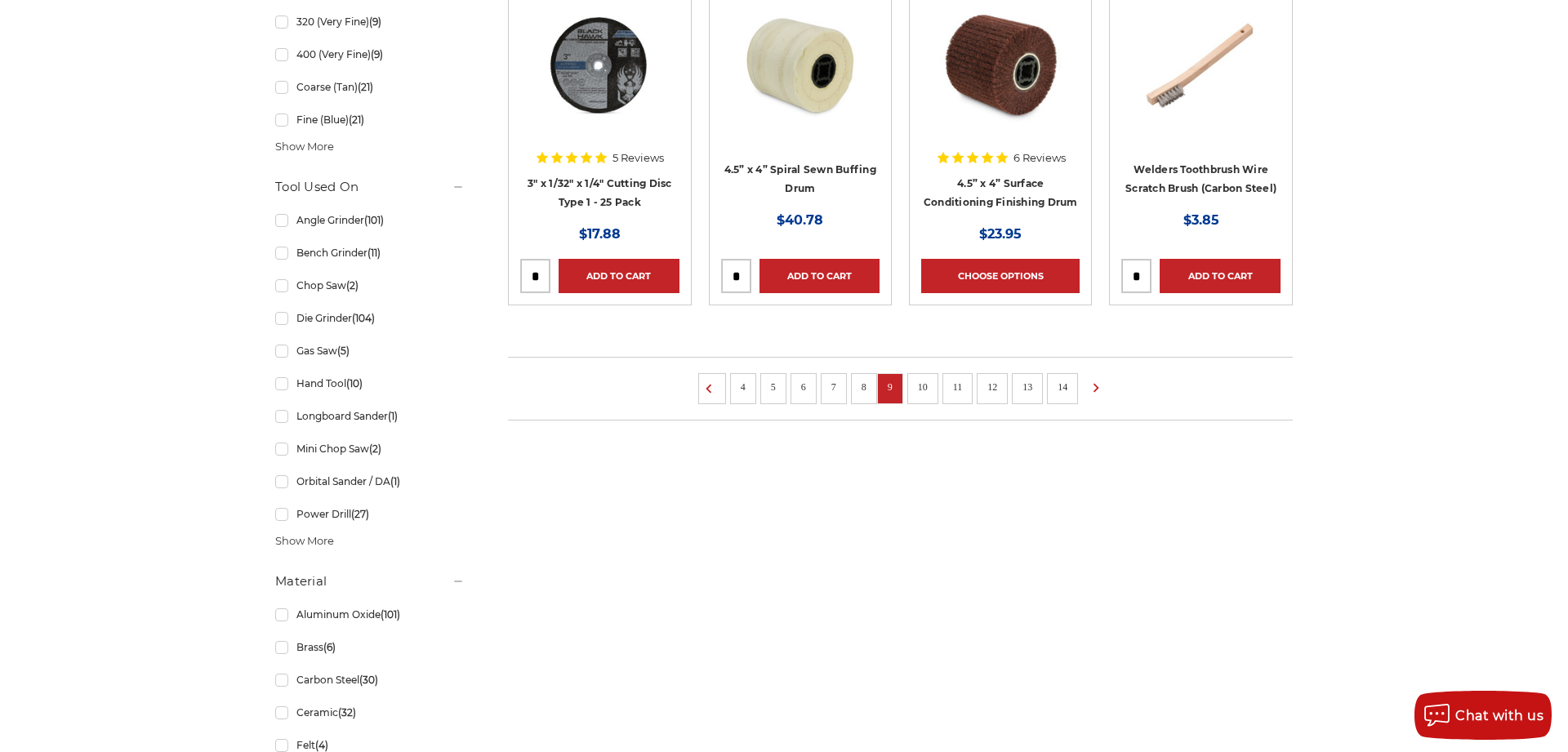
click at [926, 385] on link "10" at bounding box center [923, 387] width 21 height 18
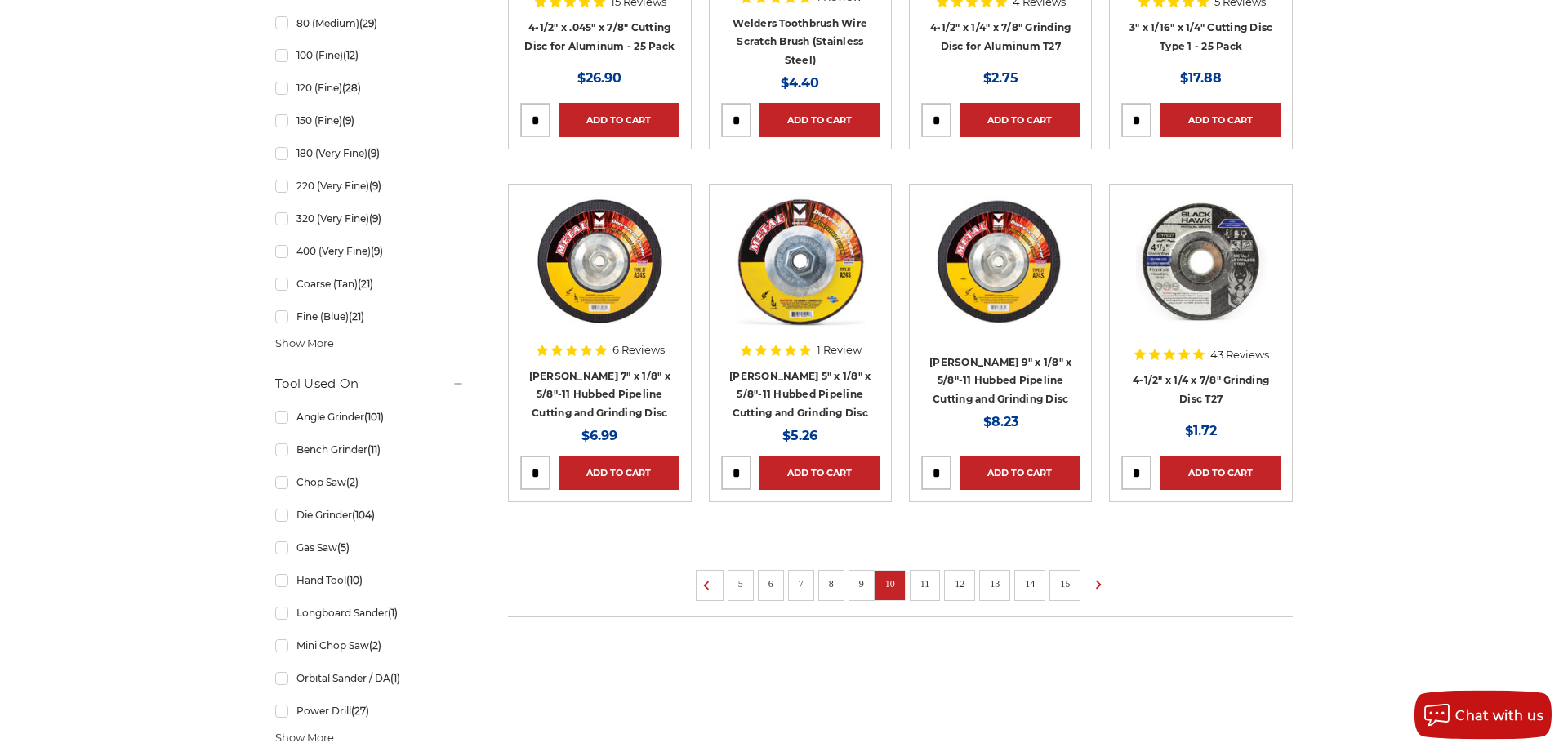
scroll to position [1084, 0]
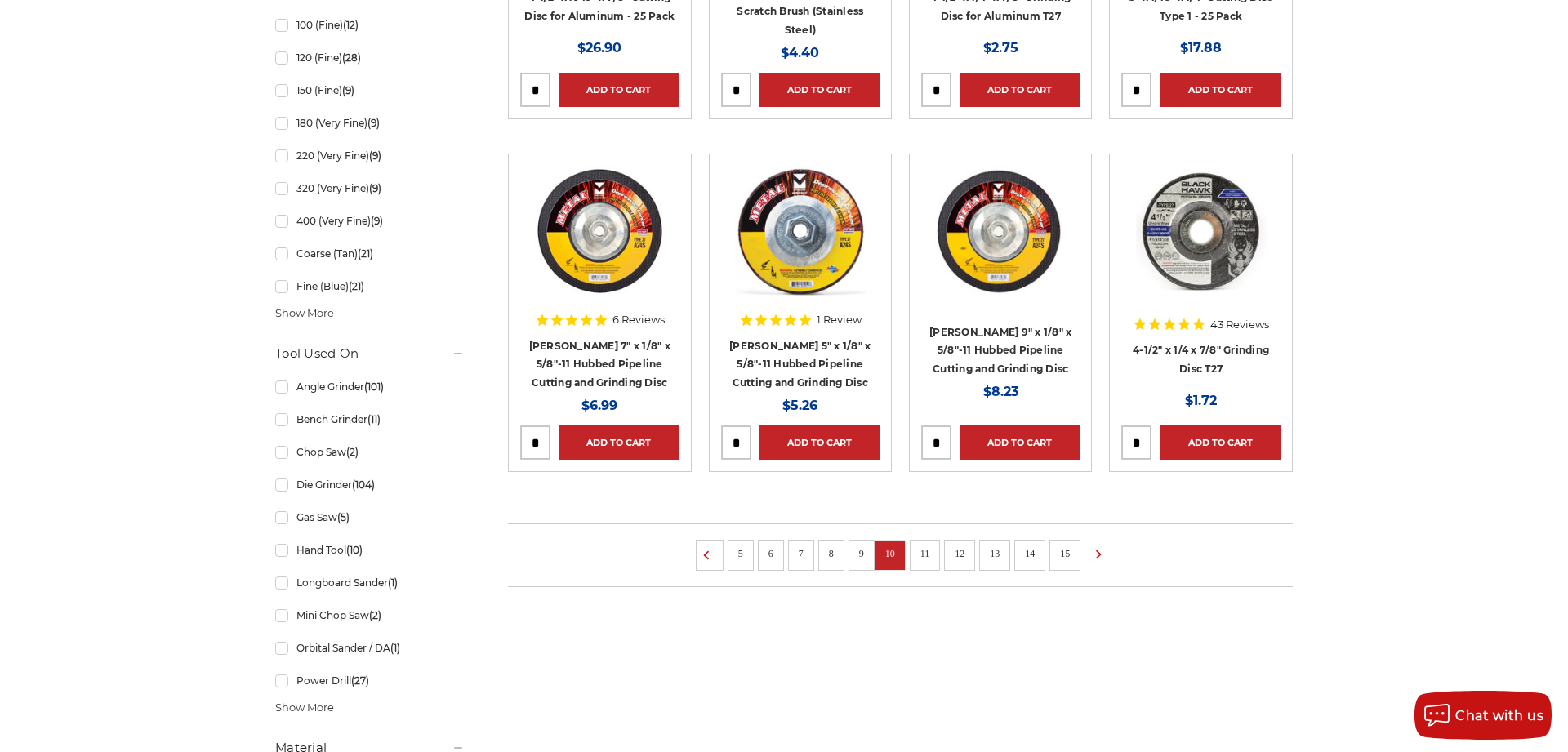
click at [921, 548] on link "11" at bounding box center [925, 554] width 21 height 18
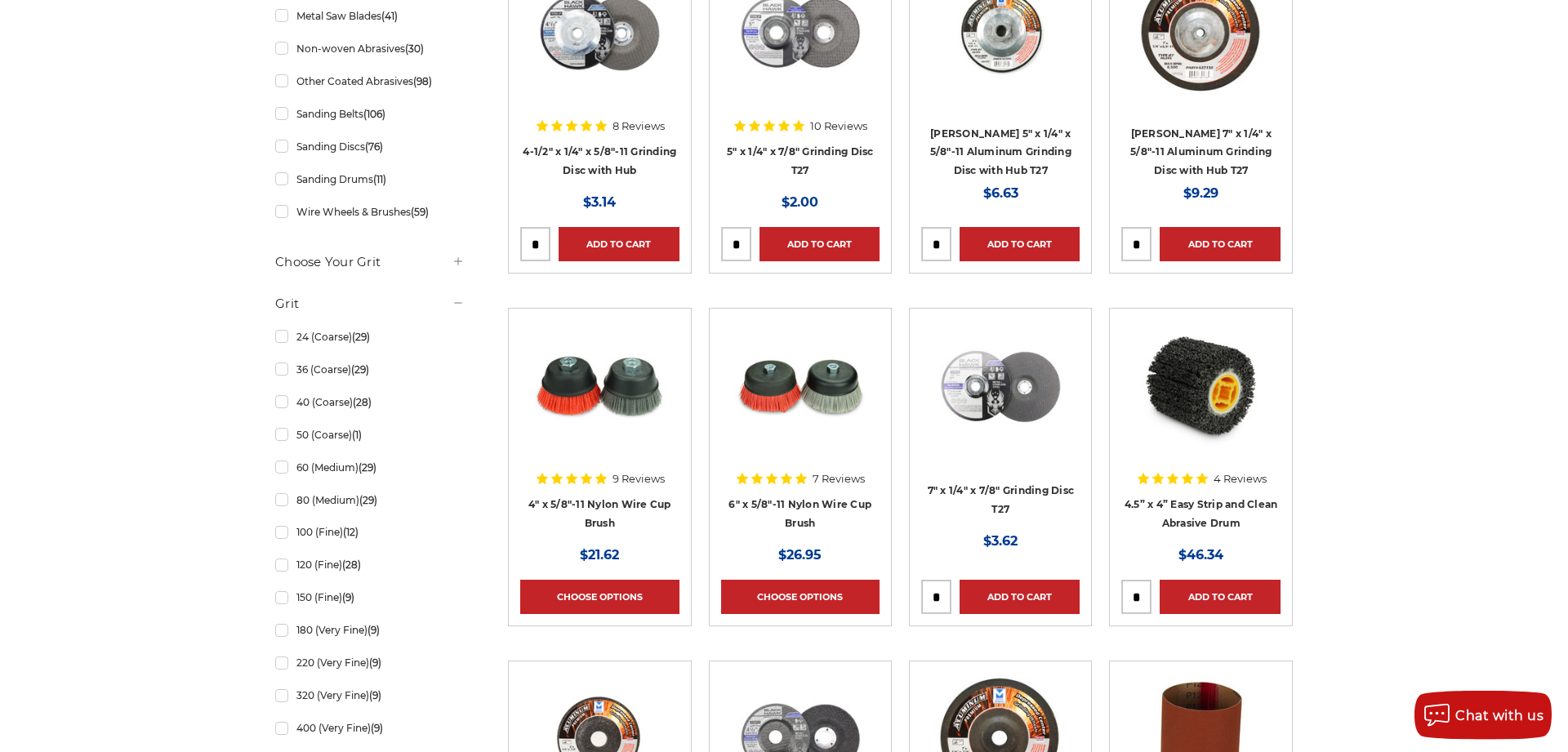
scroll to position [1084, 0]
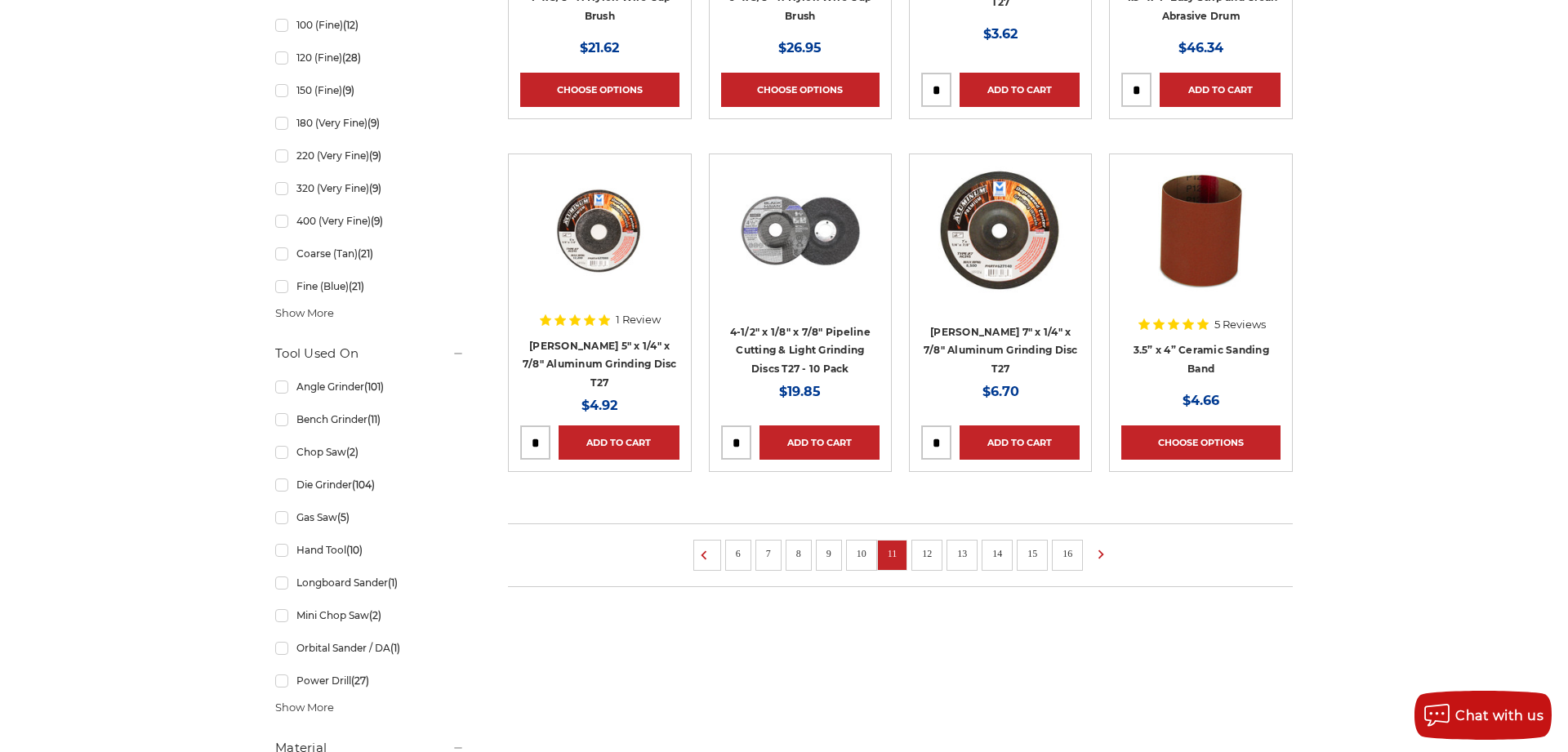
click at [930, 561] on link "12" at bounding box center [927, 554] width 21 height 18
